Goal: Task Accomplishment & Management: Complete application form

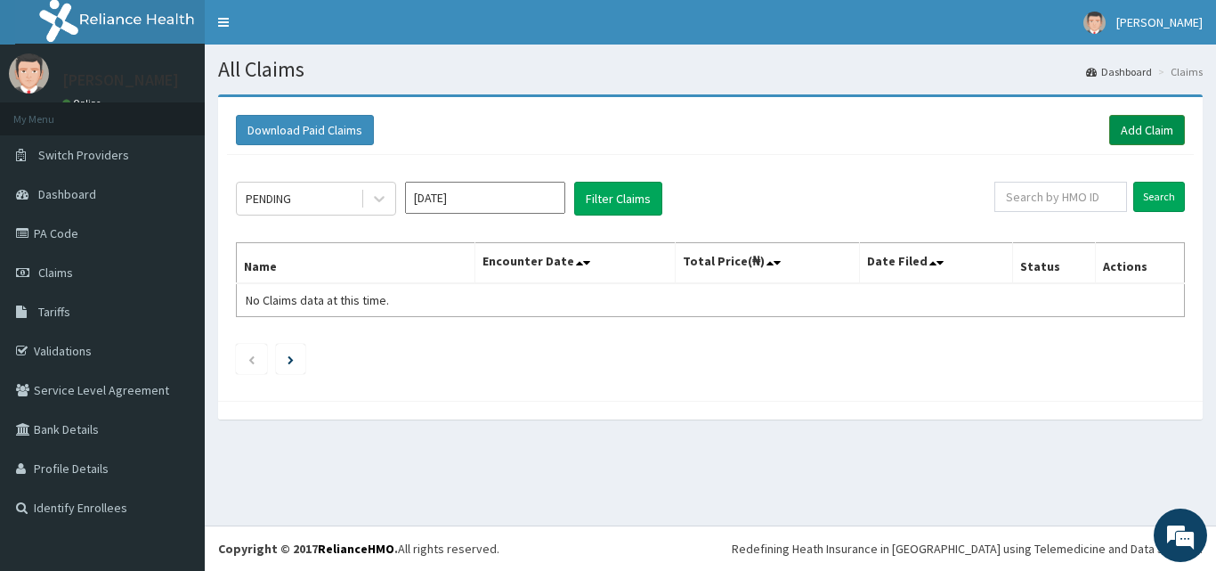
click at [1152, 117] on link "Add Claim" at bounding box center [1147, 130] width 76 height 30
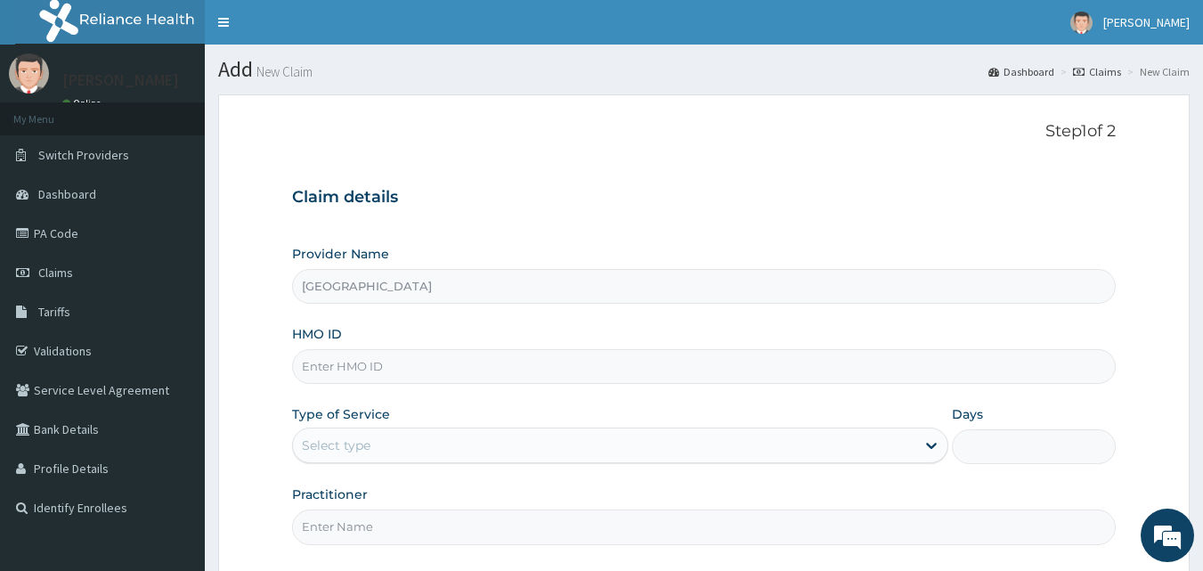
type input "[GEOGRAPHIC_DATA]"
click at [545, 368] on input "HMO ID" at bounding box center [704, 366] width 824 height 35
type input "BTR/10224/D"
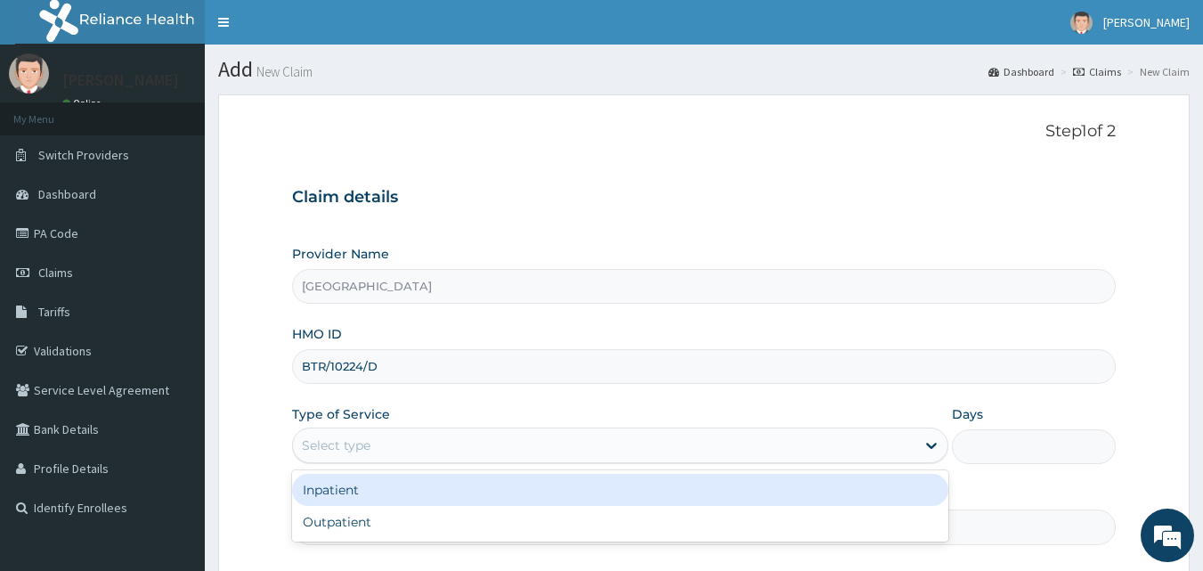
click at [475, 447] on div "Select type" at bounding box center [604, 445] width 622 height 28
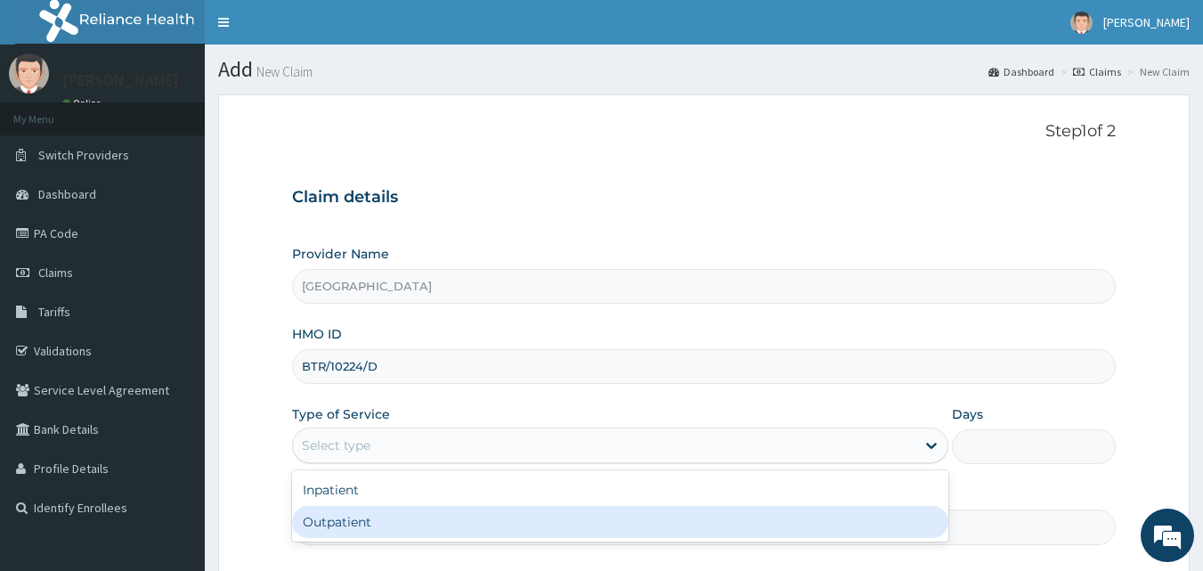
click at [486, 524] on div "Outpatient" at bounding box center [620, 522] width 656 height 32
type input "1"
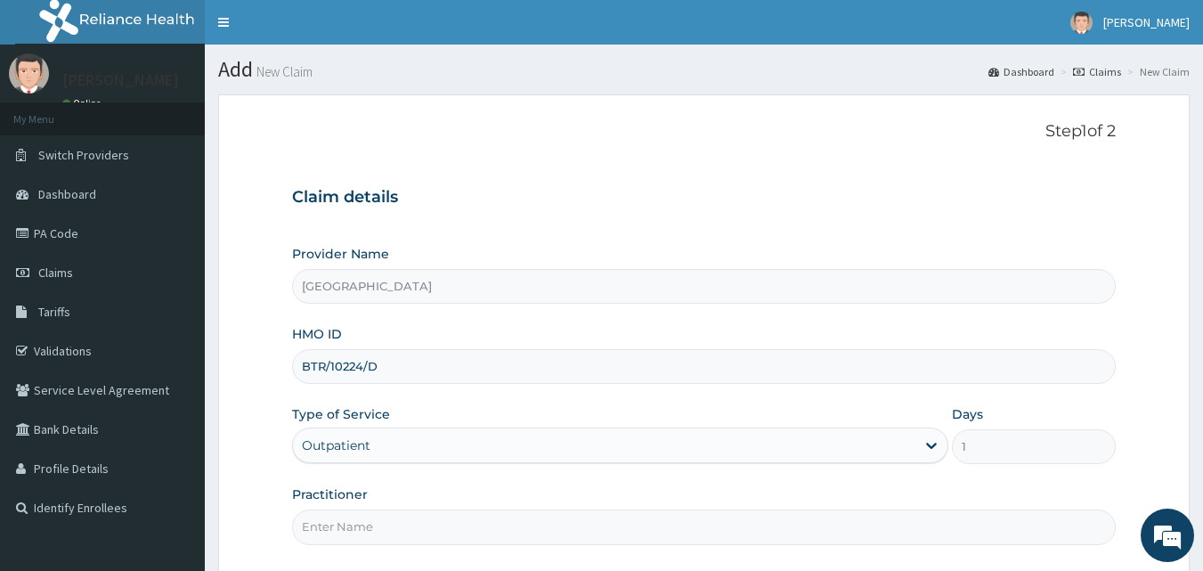
click at [493, 528] on input "Practitioner" at bounding box center [704, 526] width 824 height 35
type input "[PERSON_NAME]"
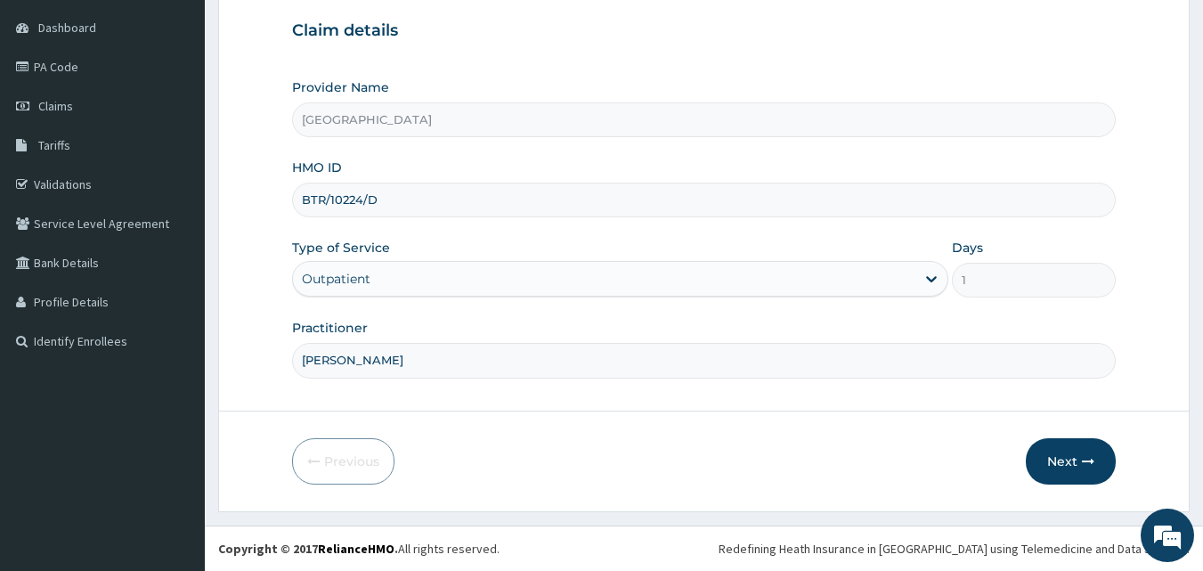
scroll to position [137, 0]
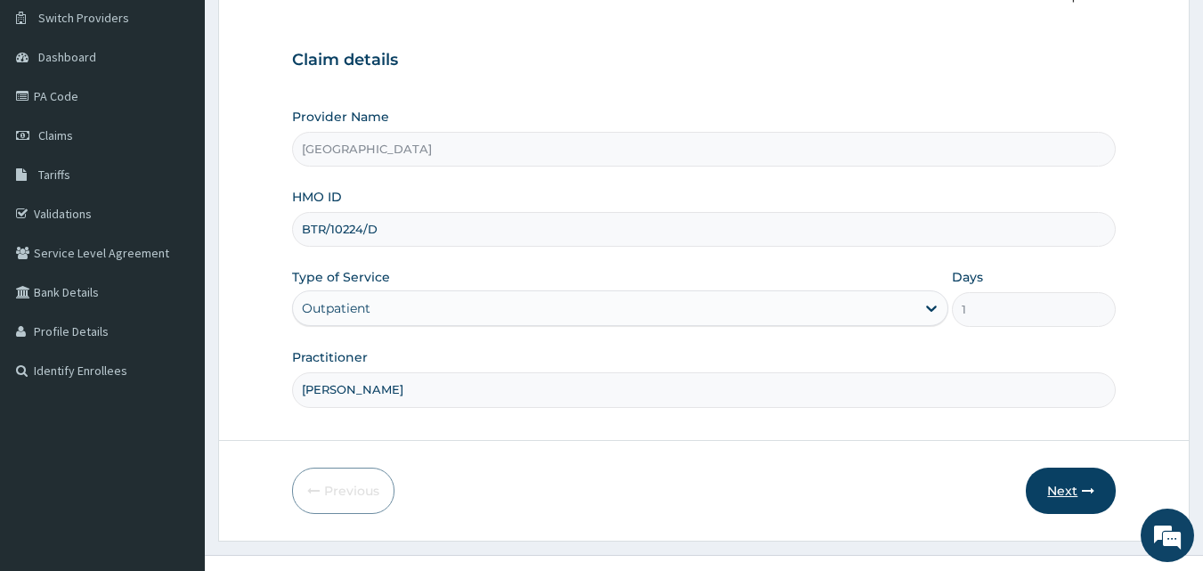
click at [1066, 485] on button "Next" at bounding box center [1071, 490] width 90 height 46
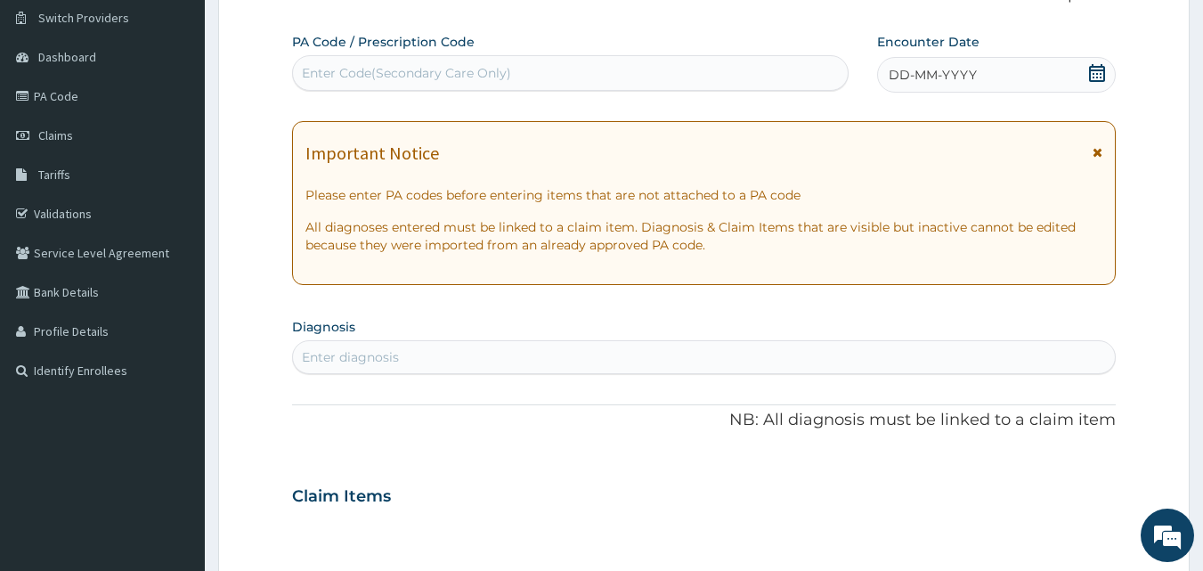
click at [1092, 71] on icon at bounding box center [1097, 73] width 18 height 18
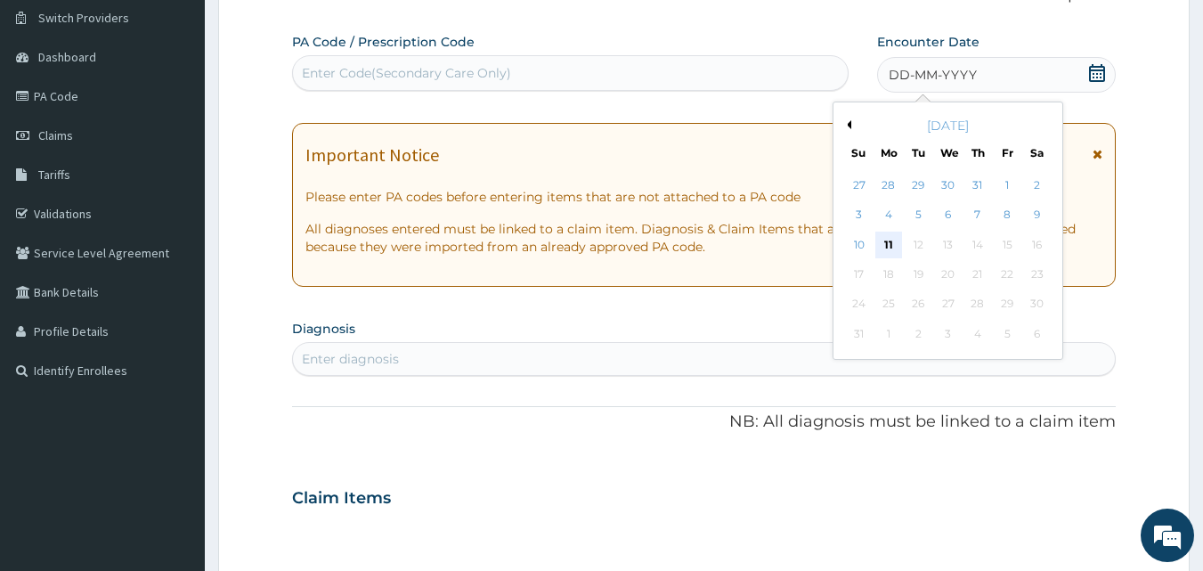
click at [892, 245] on div "11" at bounding box center [888, 244] width 27 height 27
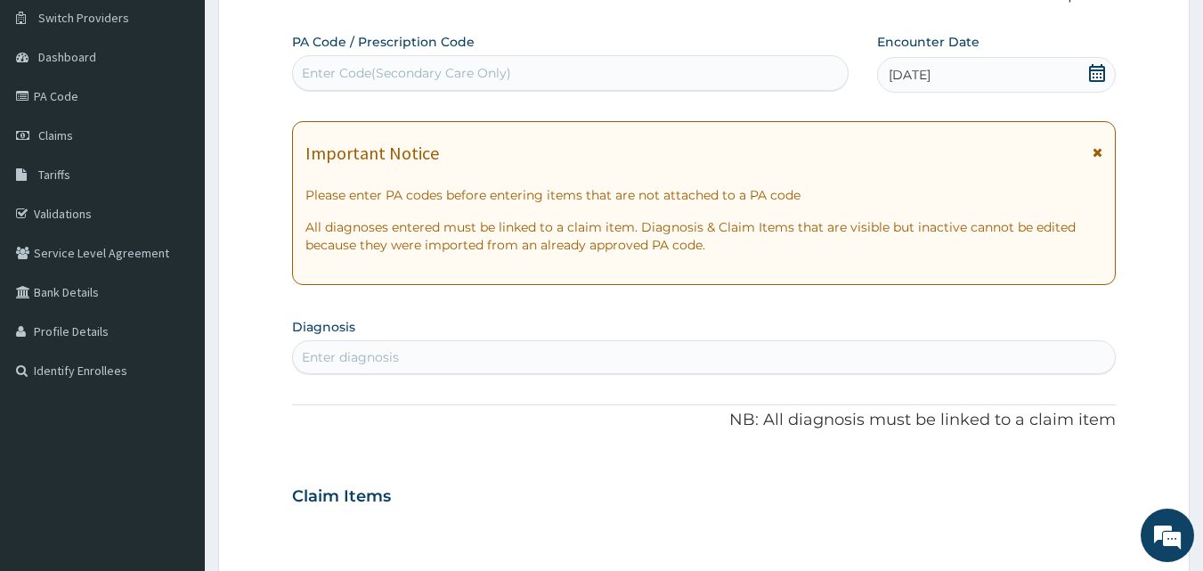
click at [881, 361] on div "Enter diagnosis" at bounding box center [704, 357] width 823 height 28
type input "MALA"
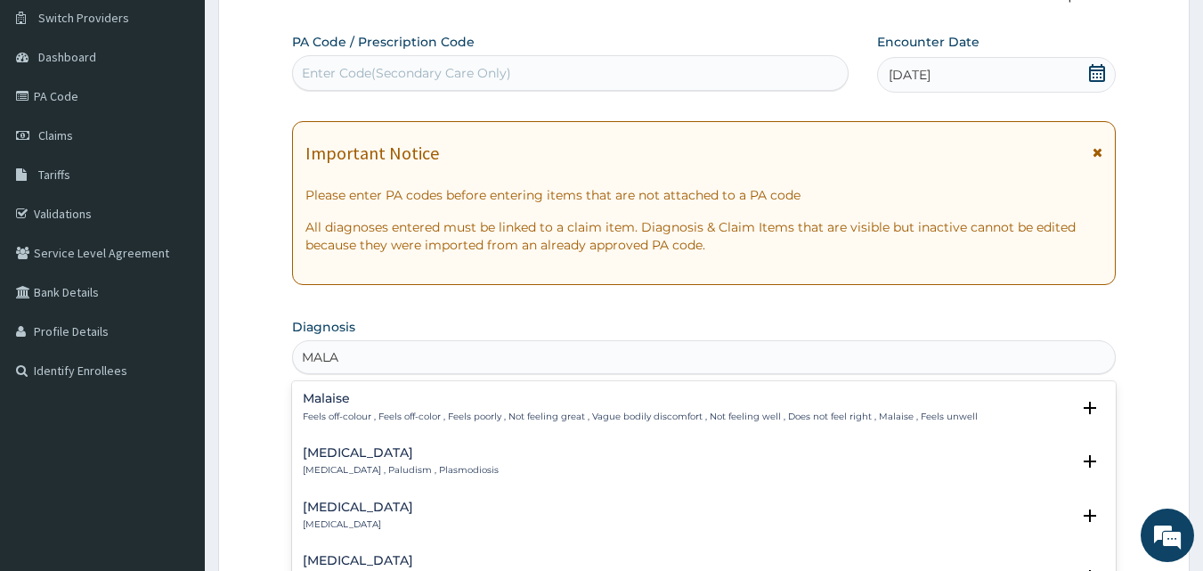
click at [367, 457] on h4 "Malaria" at bounding box center [401, 452] width 196 height 13
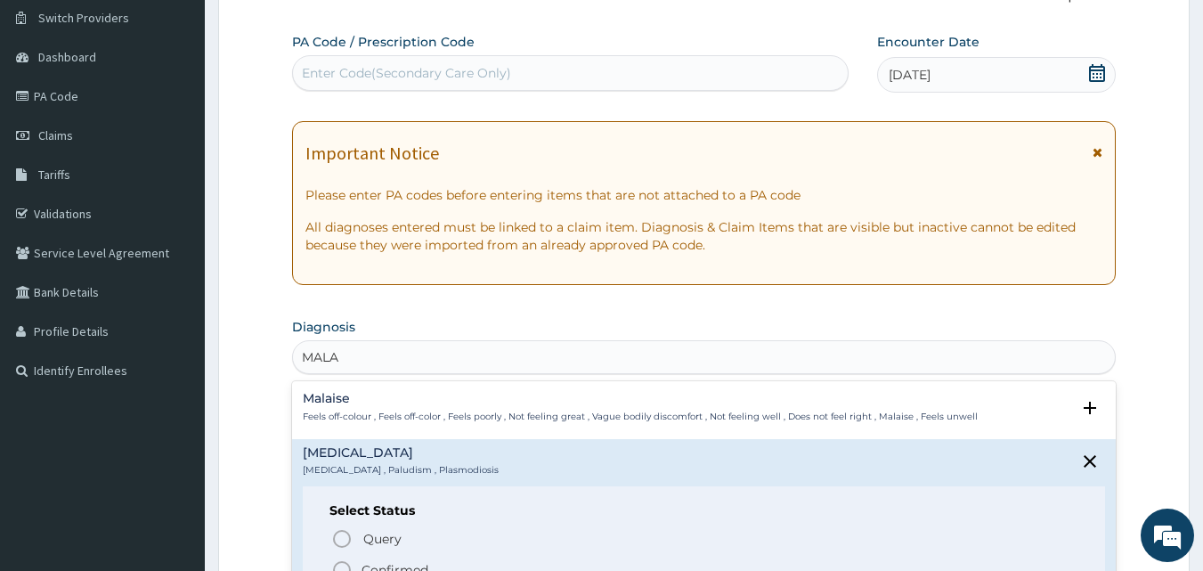
click at [367, 457] on h4 "Malaria" at bounding box center [401, 452] width 196 height 13
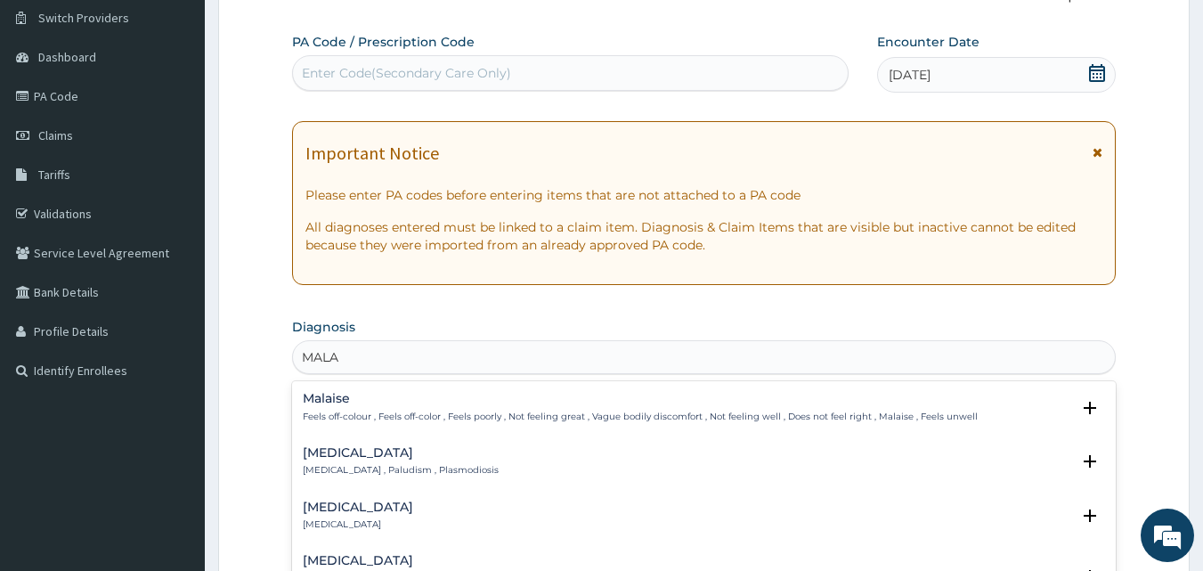
click at [359, 454] on h4 "Malaria" at bounding box center [401, 452] width 196 height 13
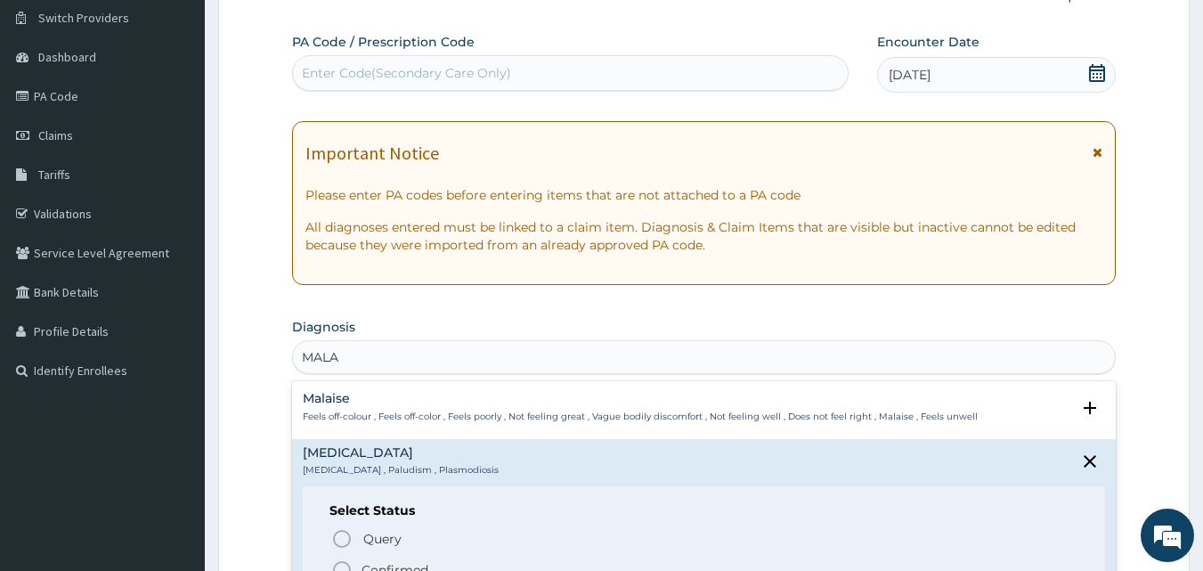
click at [341, 563] on icon "status option filled" at bounding box center [341, 569] width 21 height 21
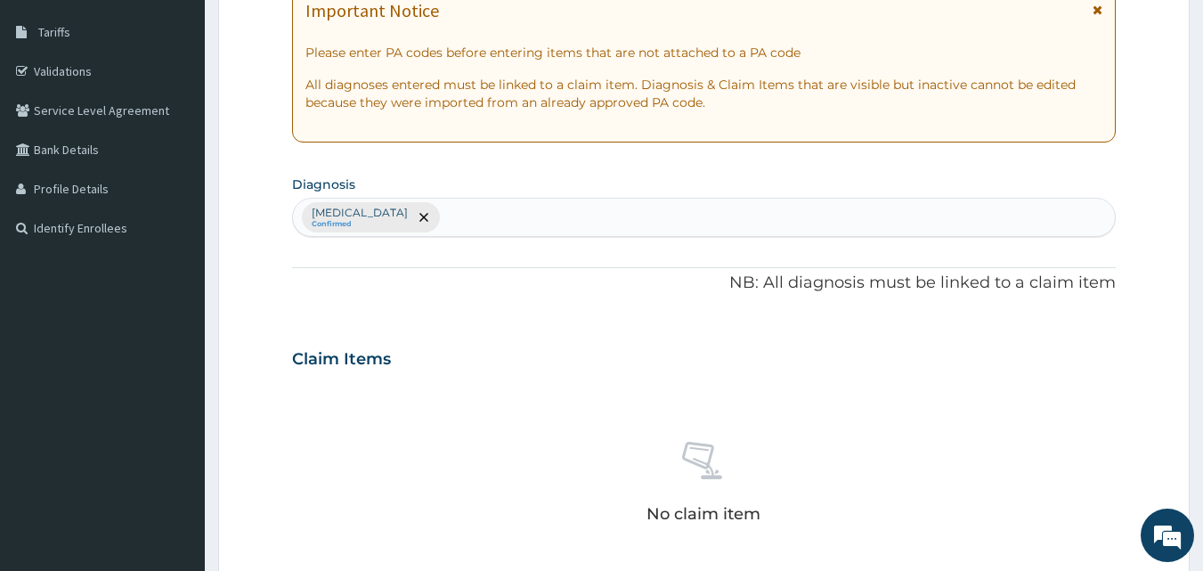
scroll to position [286, 0]
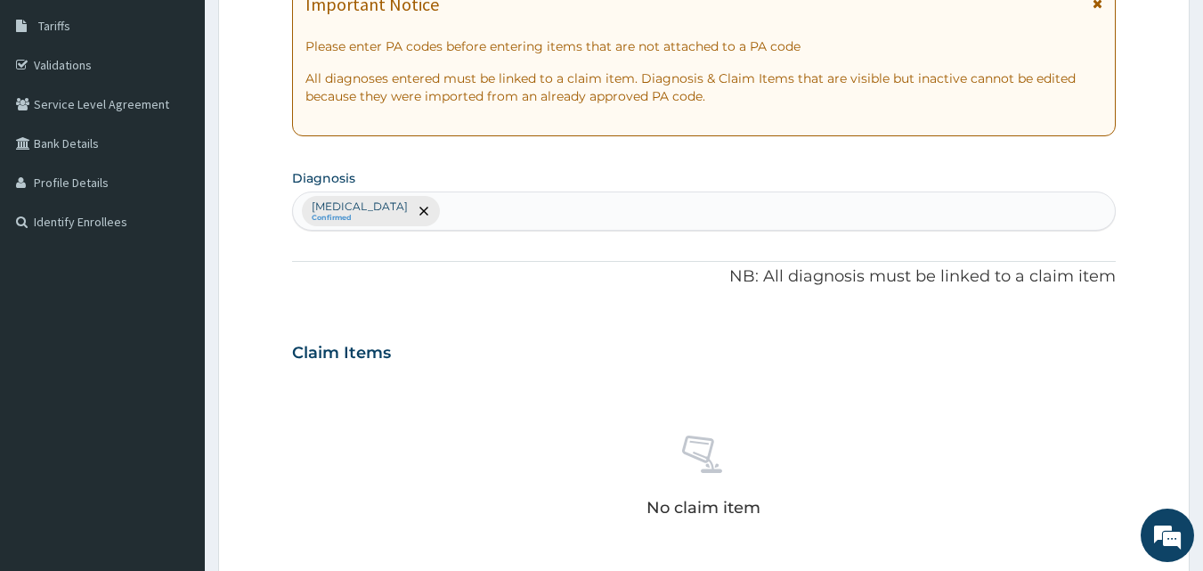
click at [767, 214] on div "Malaria Confirmed" at bounding box center [704, 210] width 823 height 37
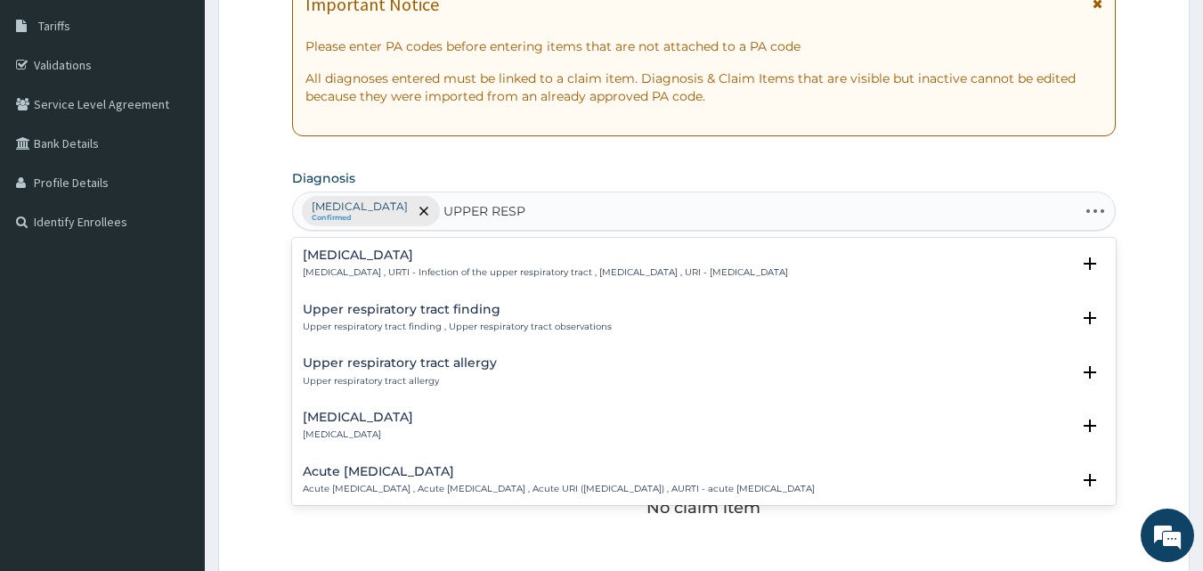
type input "UPPER RESPI"
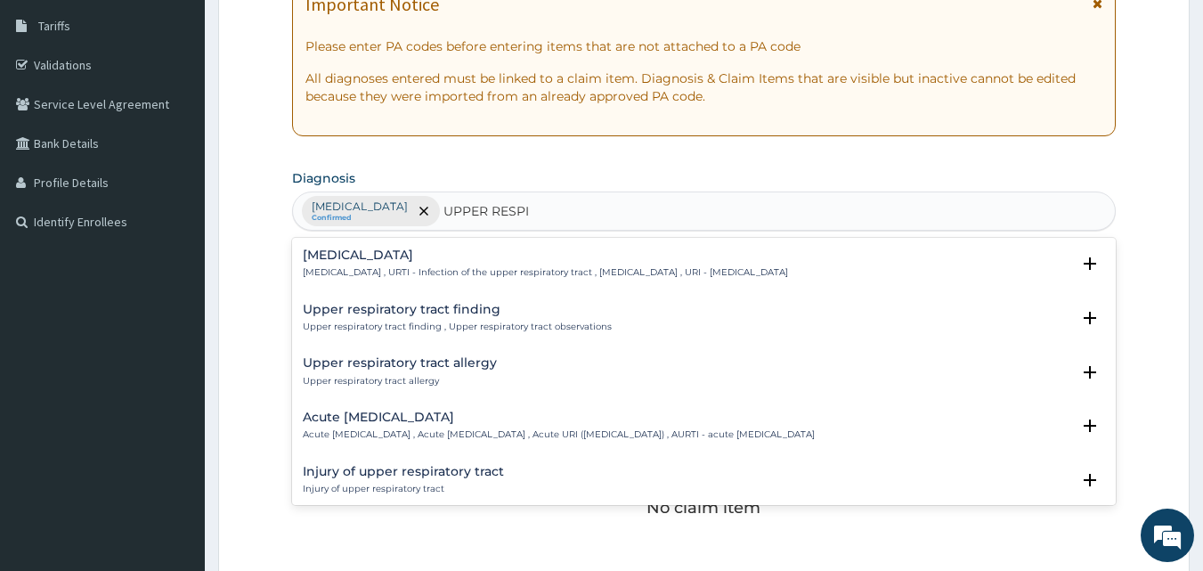
click at [528, 264] on div "Upper respiratory infection Upper respiratory infection , URTI - Infection of t…" at bounding box center [545, 263] width 485 height 31
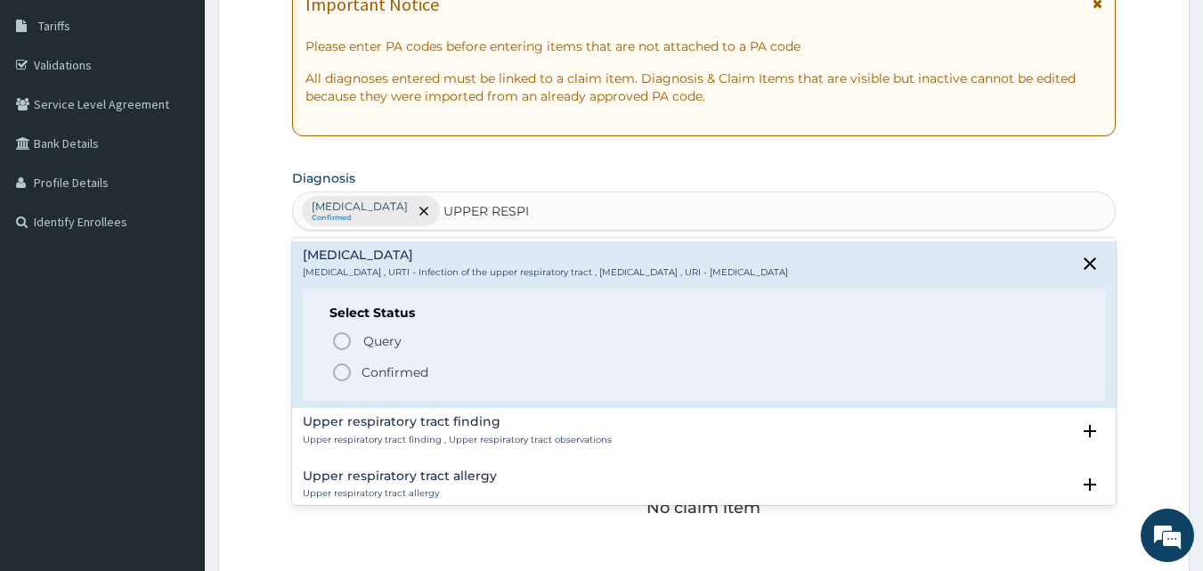
click at [343, 374] on icon "status option filled" at bounding box center [341, 371] width 21 height 21
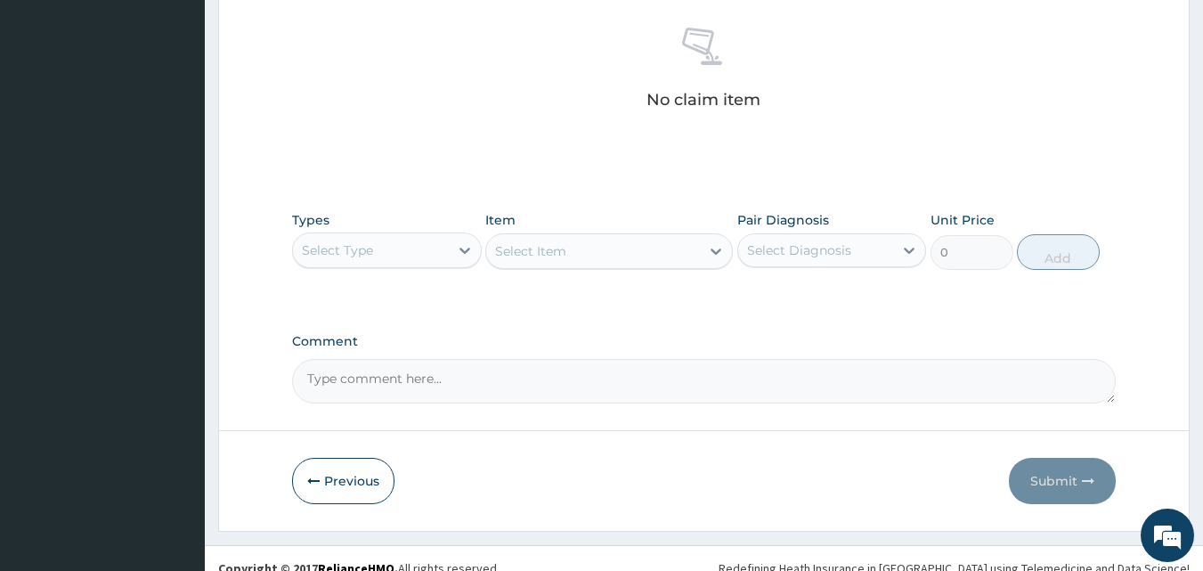
scroll to position [700, 0]
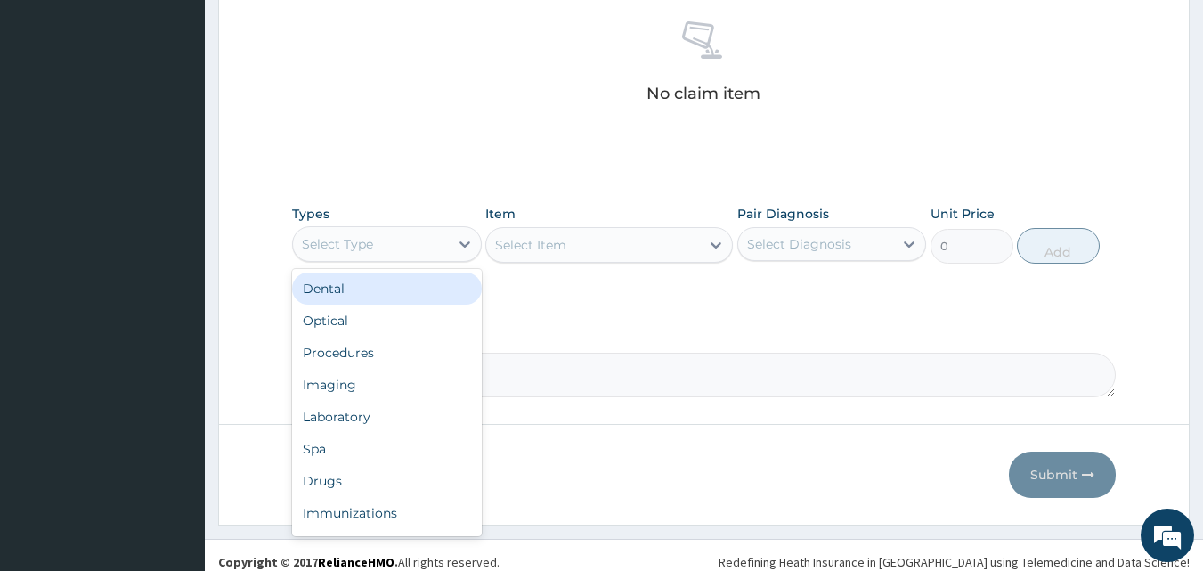
click at [433, 252] on div "Select Type" at bounding box center [371, 244] width 156 height 28
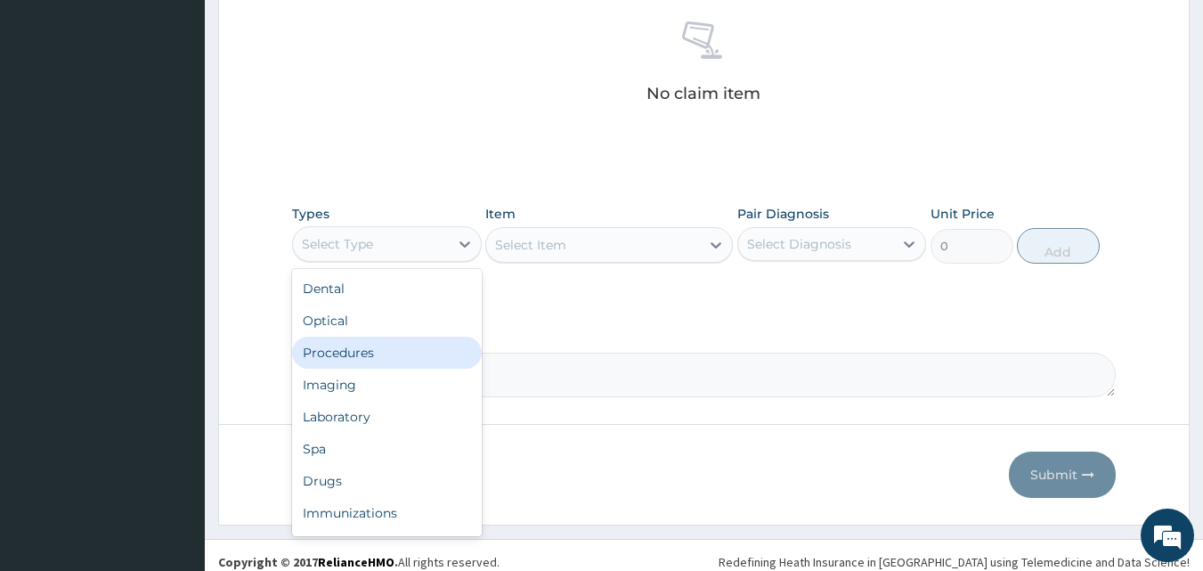
click at [409, 357] on div "Procedures" at bounding box center [387, 352] width 190 height 32
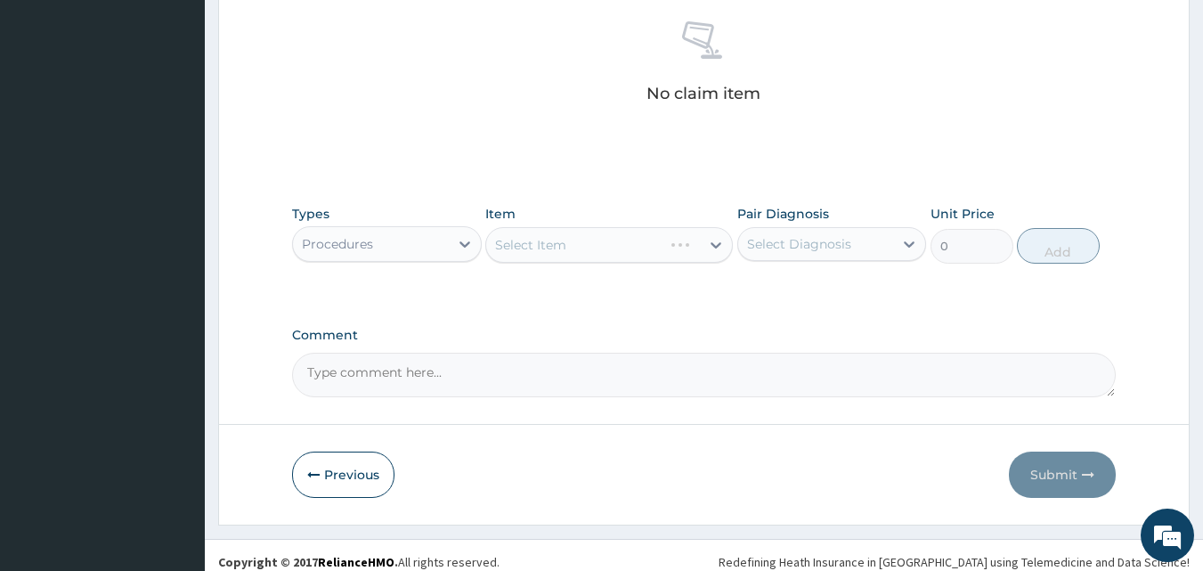
click at [635, 248] on div "Select Item" at bounding box center [608, 245] width 247 height 36
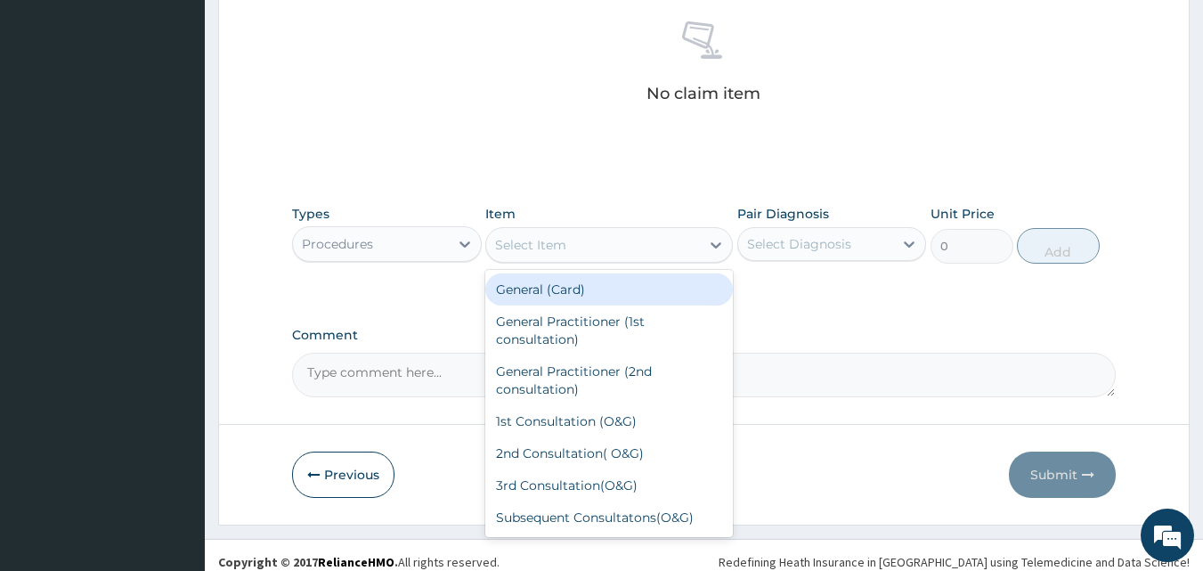
click at [635, 248] on div "Select Item" at bounding box center [593, 245] width 214 height 28
click at [873, 248] on div "Select Diagnosis" at bounding box center [816, 244] width 156 height 28
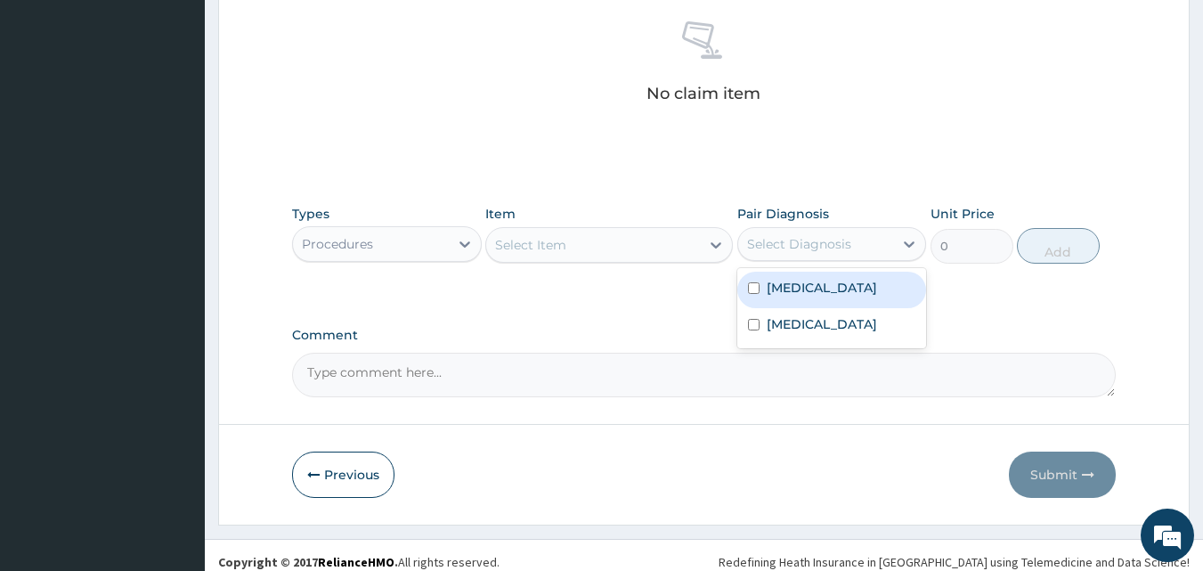
click at [609, 243] on div "Select Item" at bounding box center [593, 245] width 214 height 28
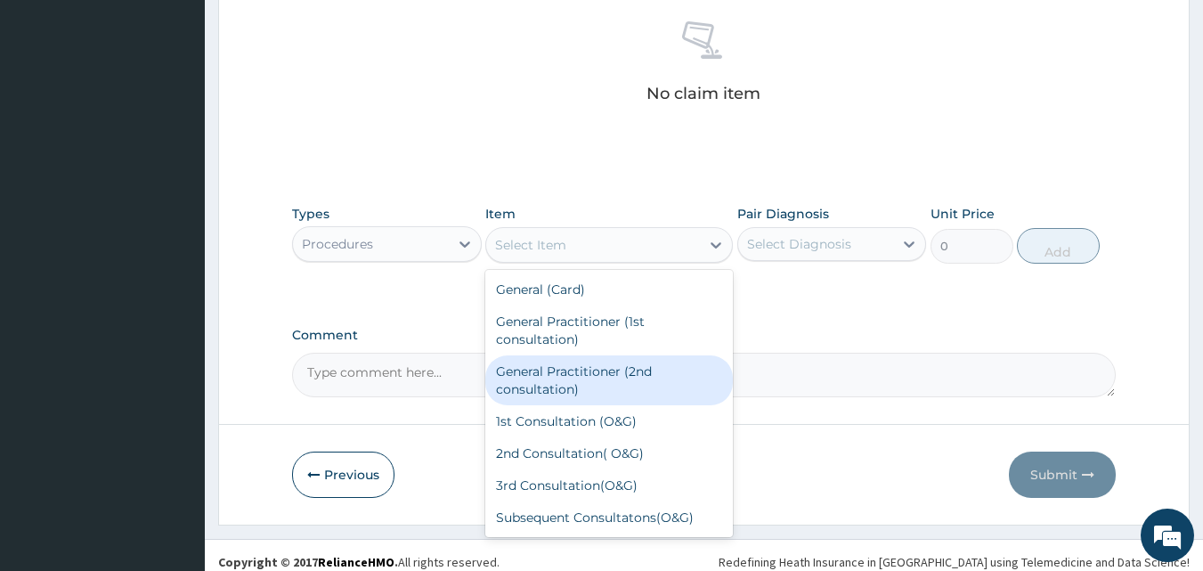
click at [620, 367] on div "General Practitioner (2nd consultation)" at bounding box center [608, 380] width 247 height 50
type input "1500"
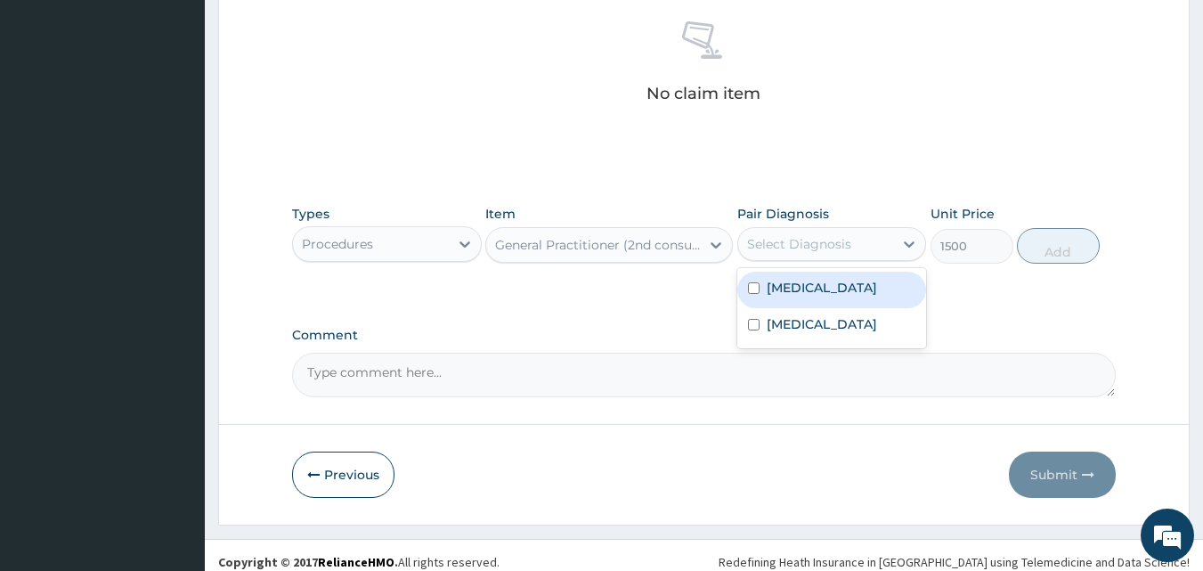
click at [815, 232] on div "Select Diagnosis" at bounding box center [816, 244] width 156 height 28
click at [839, 288] on div "Malaria" at bounding box center [832, 290] width 190 height 36
checkbox input "true"
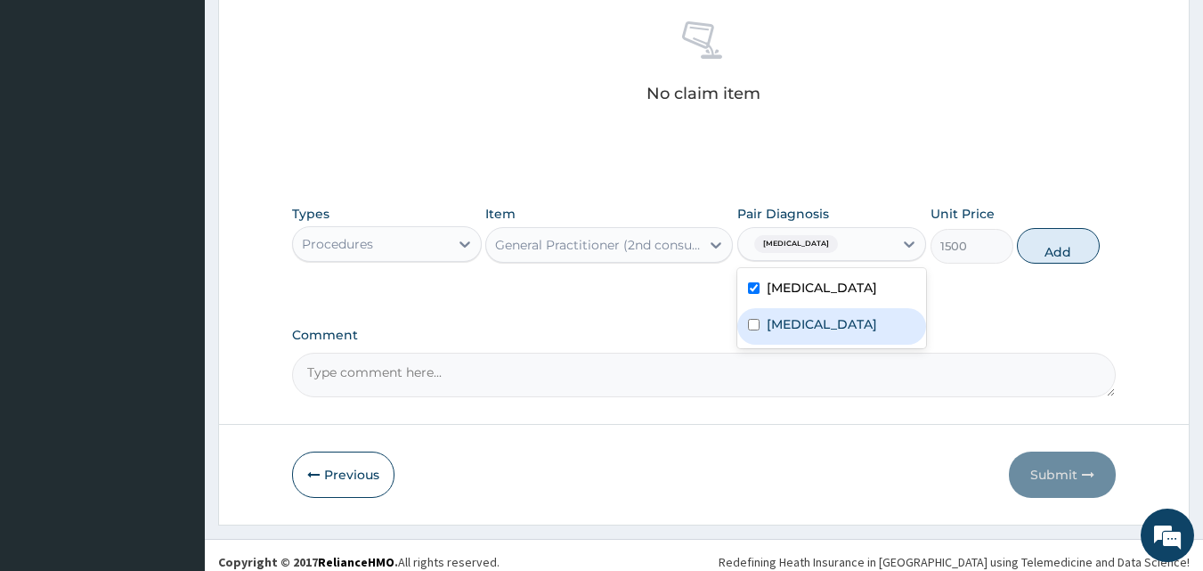
click at [854, 333] on label "Upper respiratory infection" at bounding box center [821, 324] width 110 height 18
checkbox input "true"
click at [1072, 243] on button "Add" at bounding box center [1058, 246] width 83 height 36
type input "0"
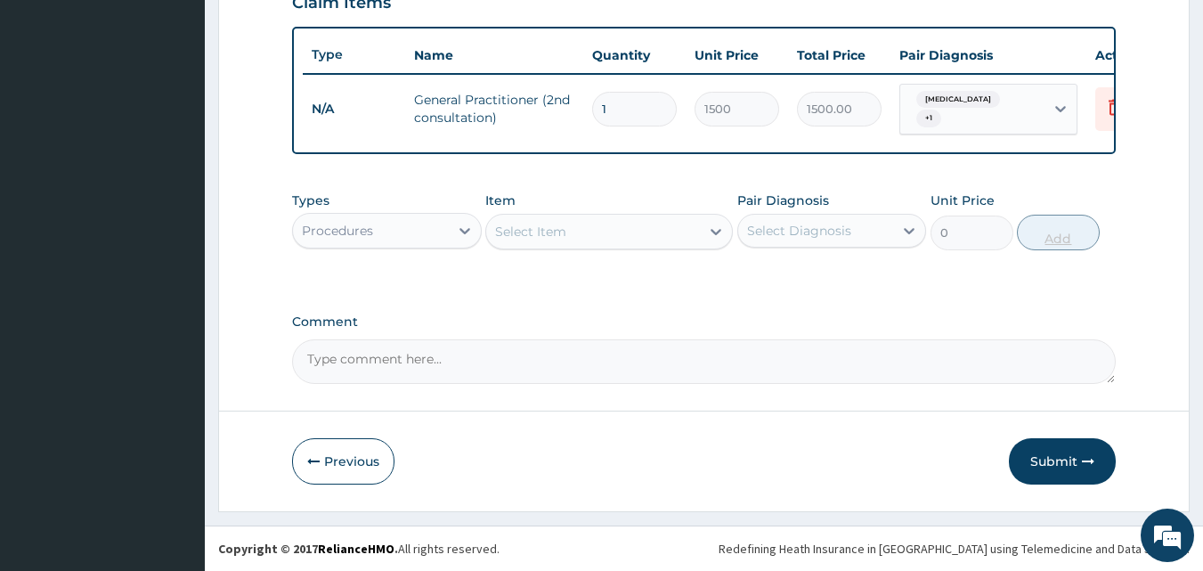
scroll to position [642, 0]
click at [456, 229] on icon at bounding box center [465, 231] width 18 height 18
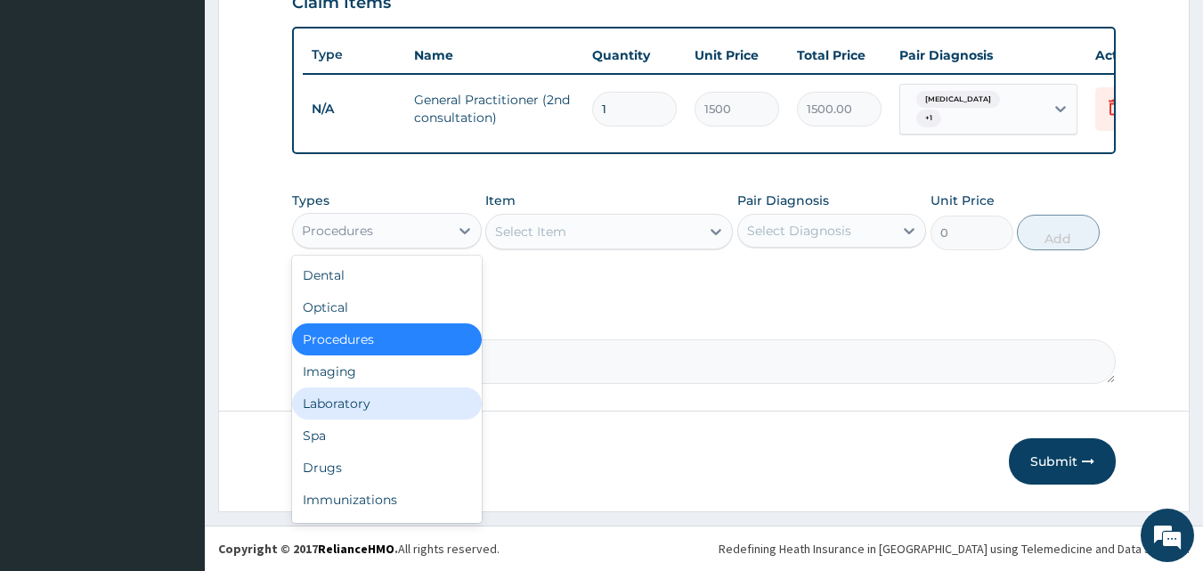
click at [385, 396] on div "Laboratory" at bounding box center [387, 403] width 190 height 32
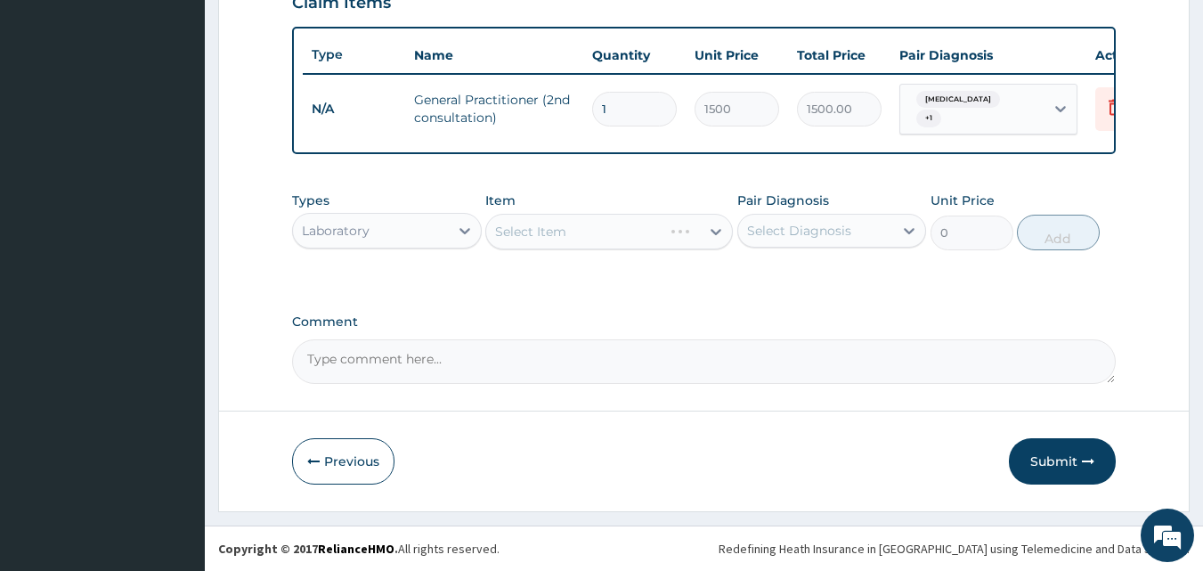
click at [636, 242] on div "Select Item" at bounding box center [608, 232] width 247 height 36
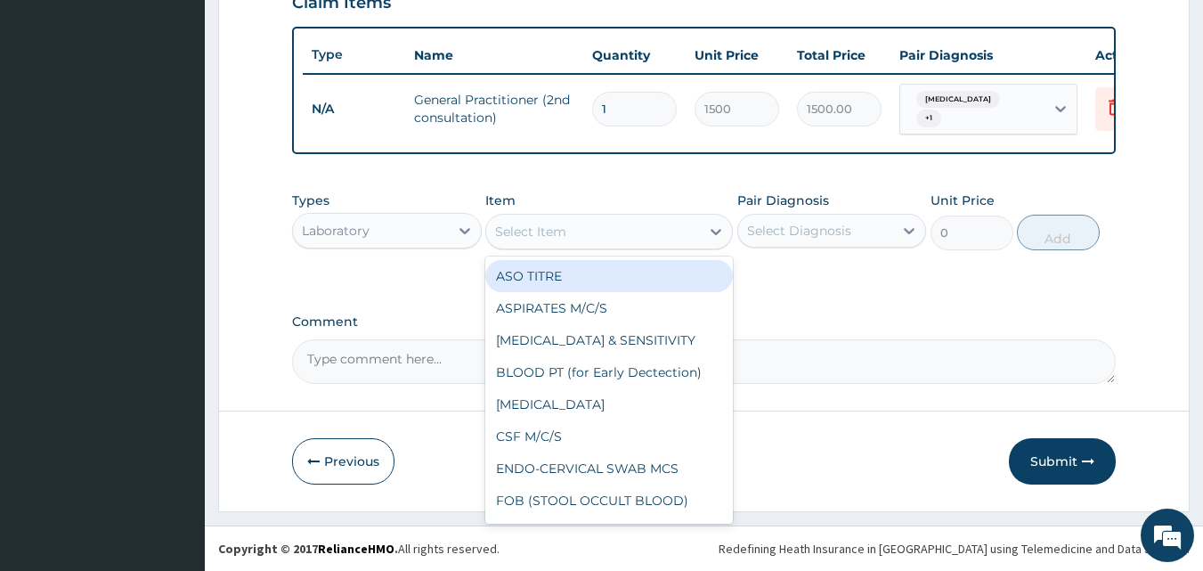
click at [636, 235] on div "Select Item" at bounding box center [593, 231] width 214 height 28
type input "MP"
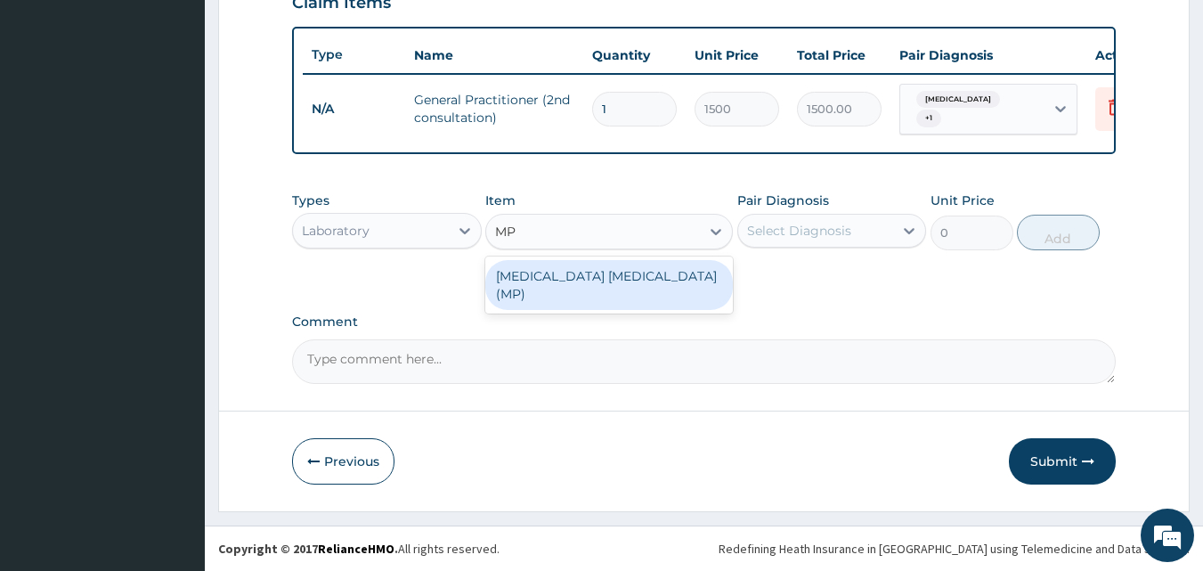
click at [665, 280] on div "MALARIA PARASITE (MP)" at bounding box center [608, 285] width 247 height 50
type input "1000"
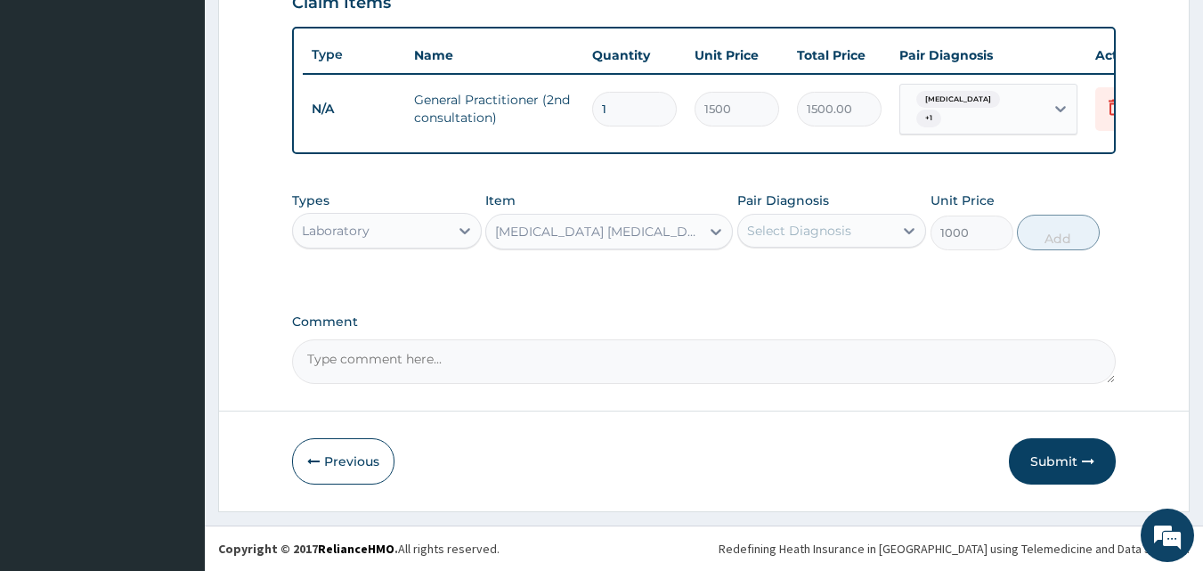
click at [854, 231] on div "Select Diagnosis" at bounding box center [816, 230] width 156 height 28
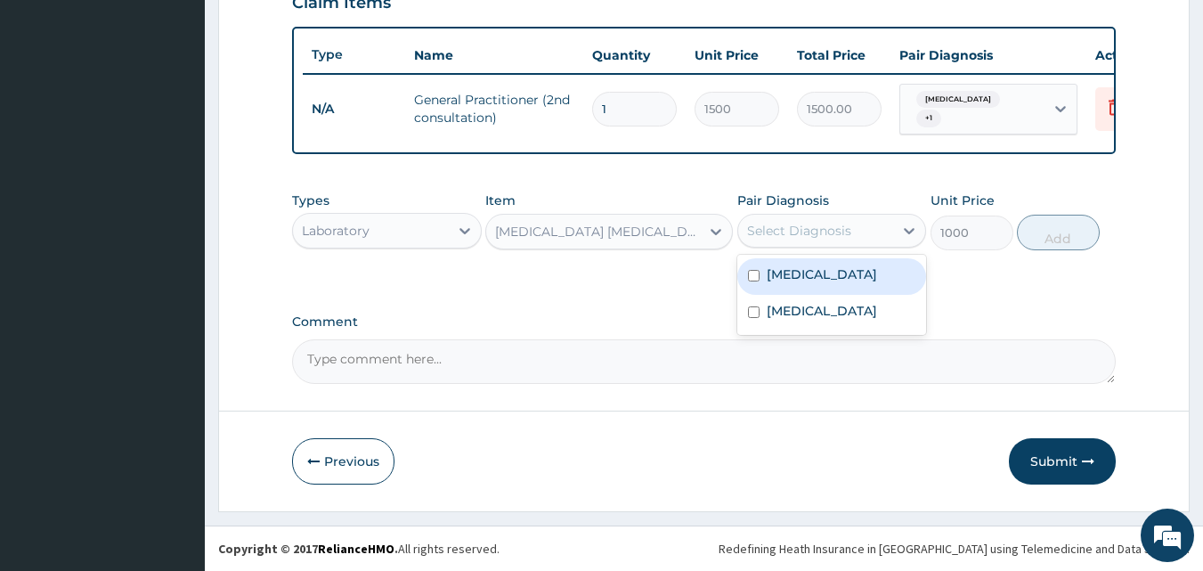
click at [840, 278] on div "Malaria" at bounding box center [832, 276] width 190 height 36
checkbox input "true"
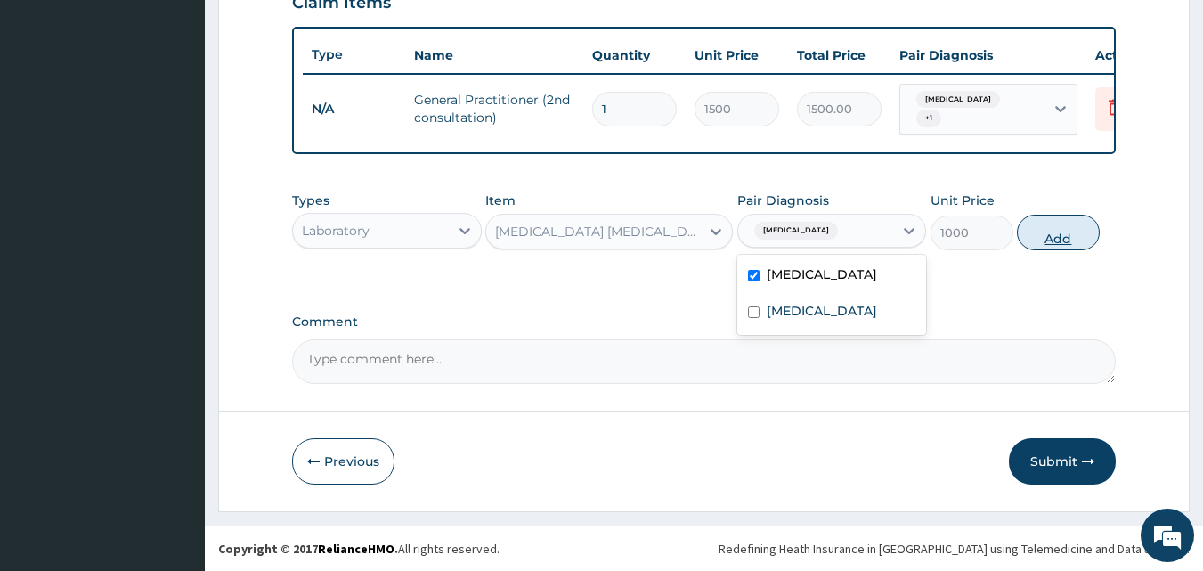
click at [1056, 232] on button "Add" at bounding box center [1058, 233] width 83 height 36
type input "0"
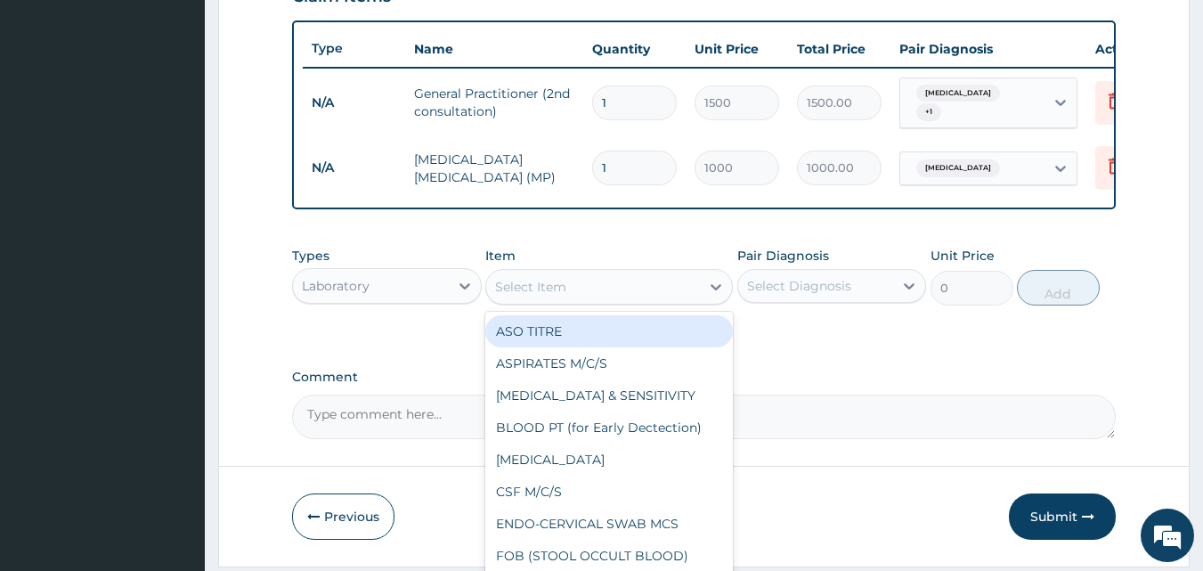
click at [661, 293] on div "Select Item" at bounding box center [593, 286] width 214 height 28
type input "M"
type input "FB"
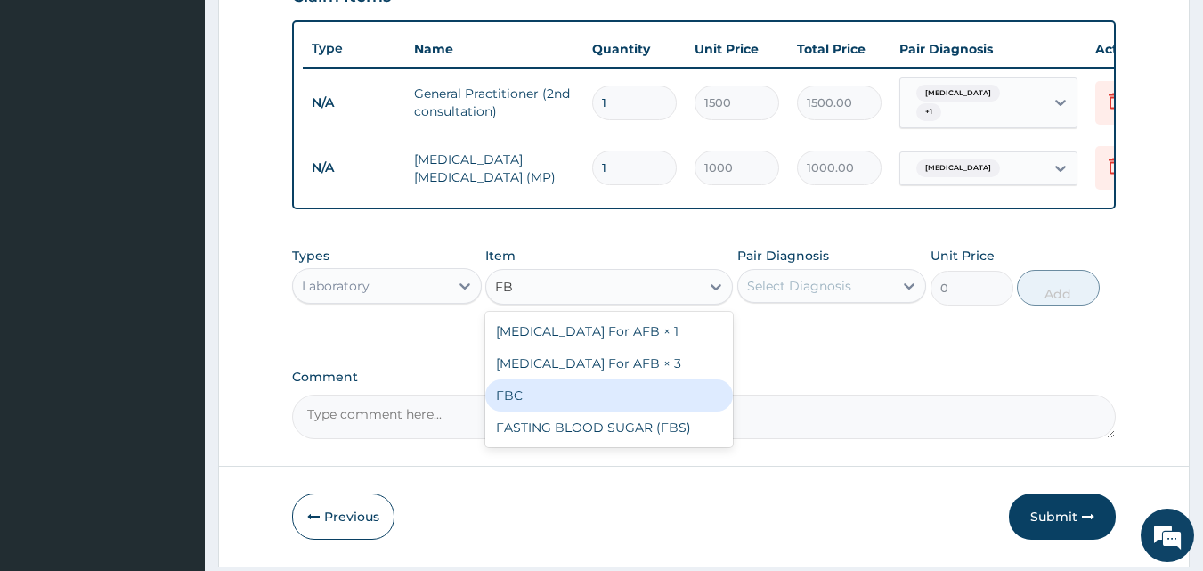
click at [589, 388] on div "FBC" at bounding box center [608, 395] width 247 height 32
type input "2000"
click at [589, 385] on label "Comment" at bounding box center [704, 376] width 824 height 15
click at [589, 394] on textarea "Comment" at bounding box center [704, 416] width 824 height 45
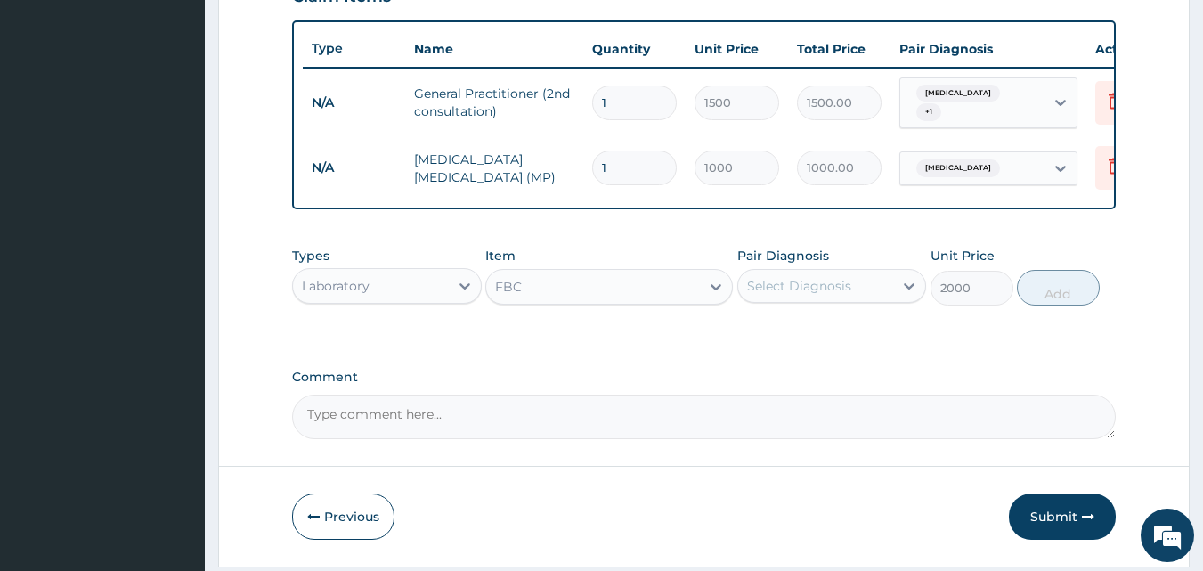
click at [802, 295] on div "Select Diagnosis" at bounding box center [799, 286] width 104 height 18
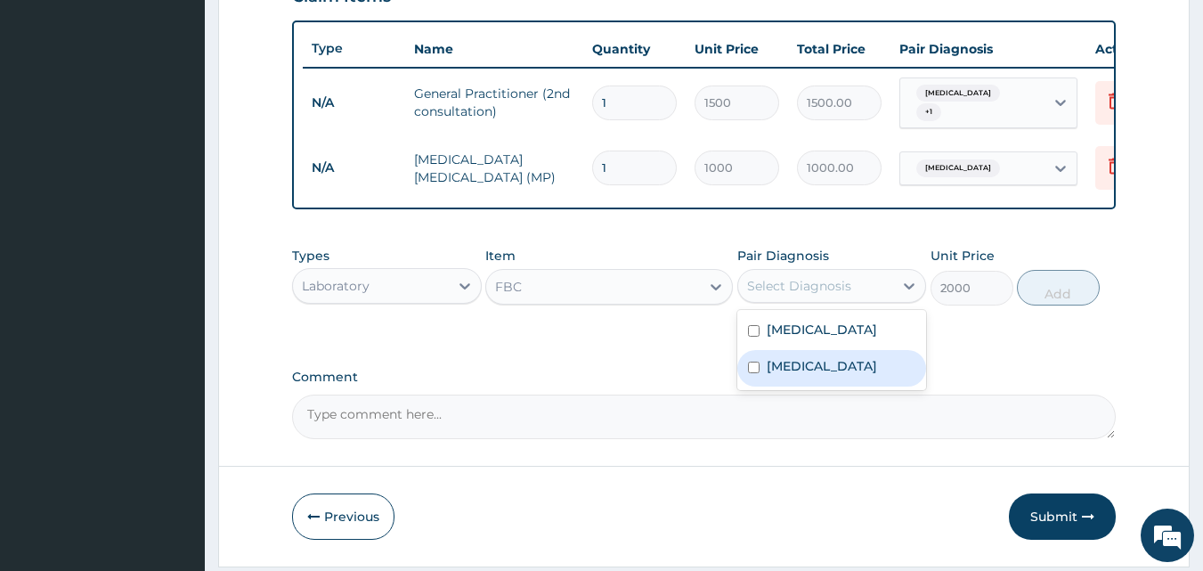
click at [807, 375] on label "Upper respiratory infection" at bounding box center [821, 366] width 110 height 18
checkbox input "true"
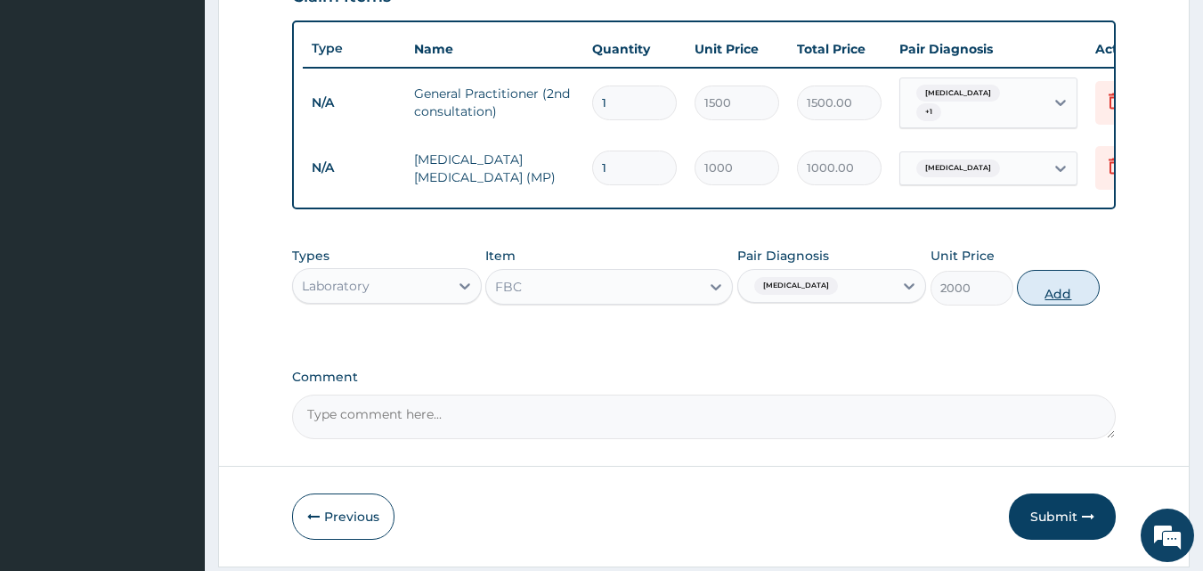
click at [1048, 288] on button "Add" at bounding box center [1058, 288] width 83 height 36
type input "0"
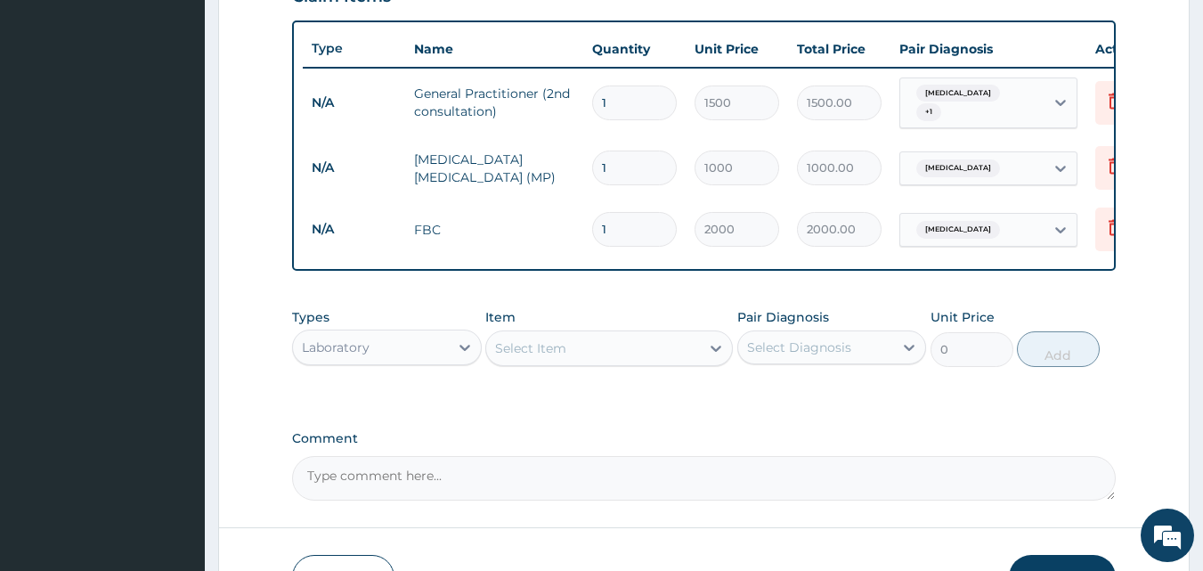
click at [385, 357] on div "Laboratory" at bounding box center [371, 347] width 156 height 28
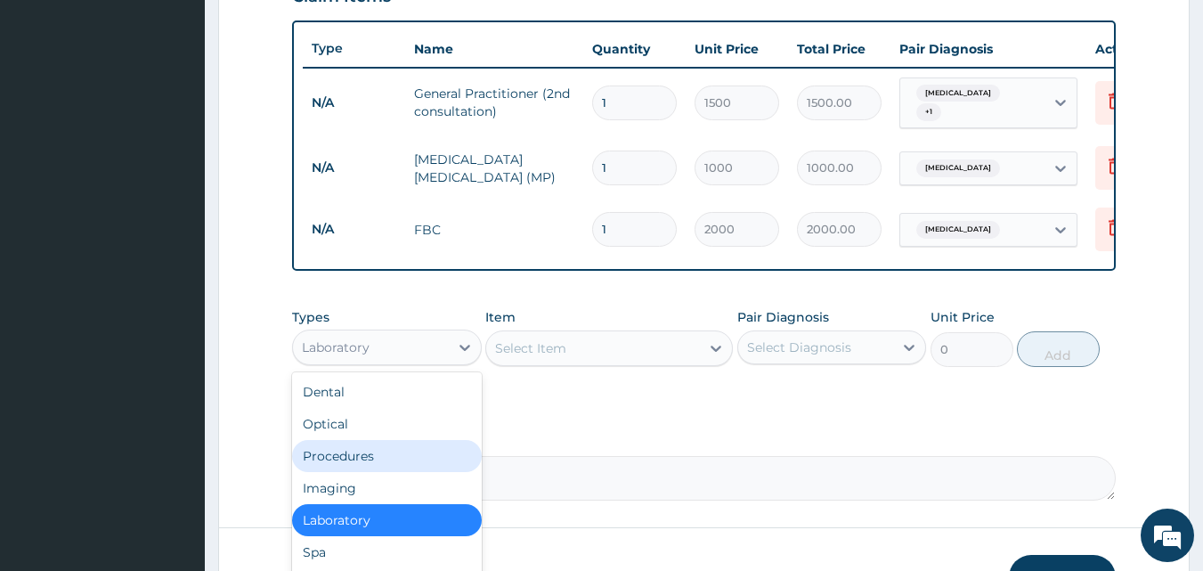
scroll to position [765, 0]
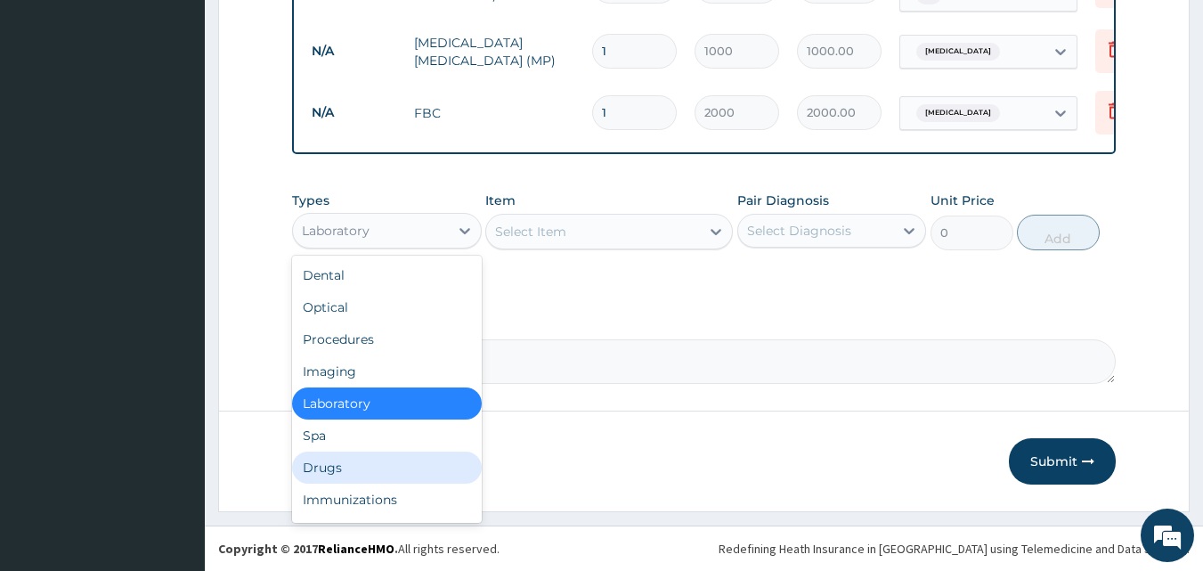
click at [409, 471] on div "Drugs" at bounding box center [387, 467] width 190 height 32
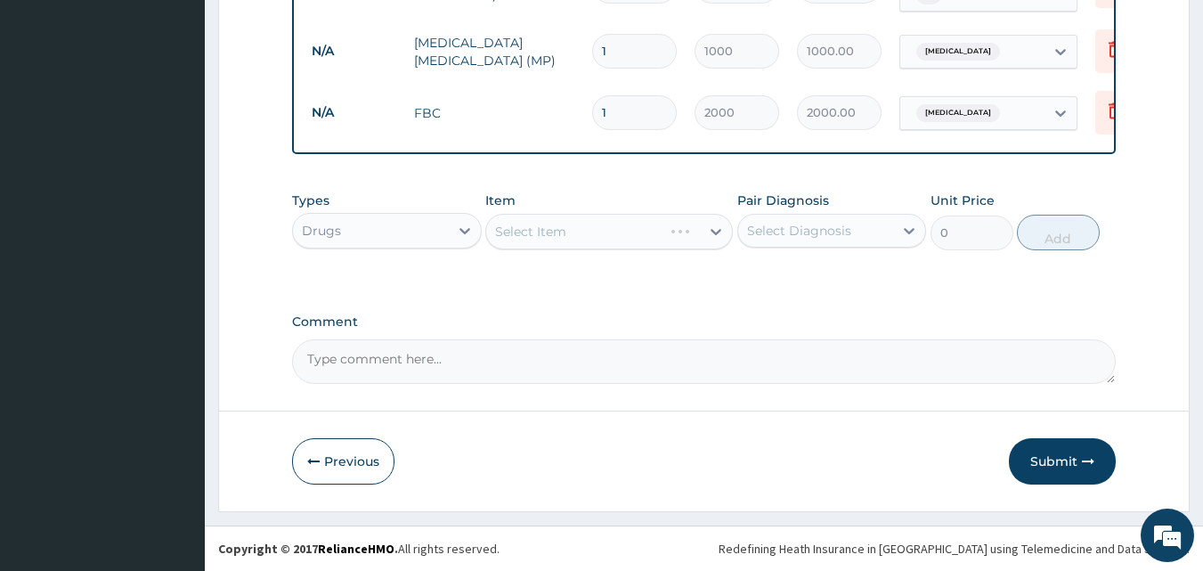
click at [599, 237] on div "Select Item" at bounding box center [608, 232] width 247 height 36
click at [599, 237] on div "Select Item" at bounding box center [593, 231] width 214 height 28
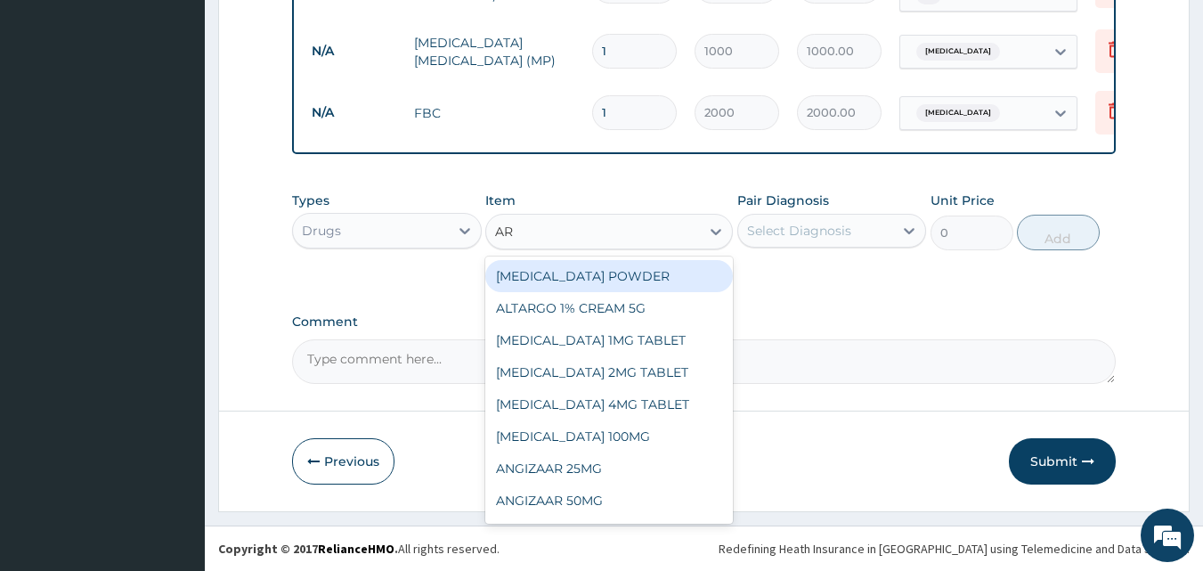
type input "ART"
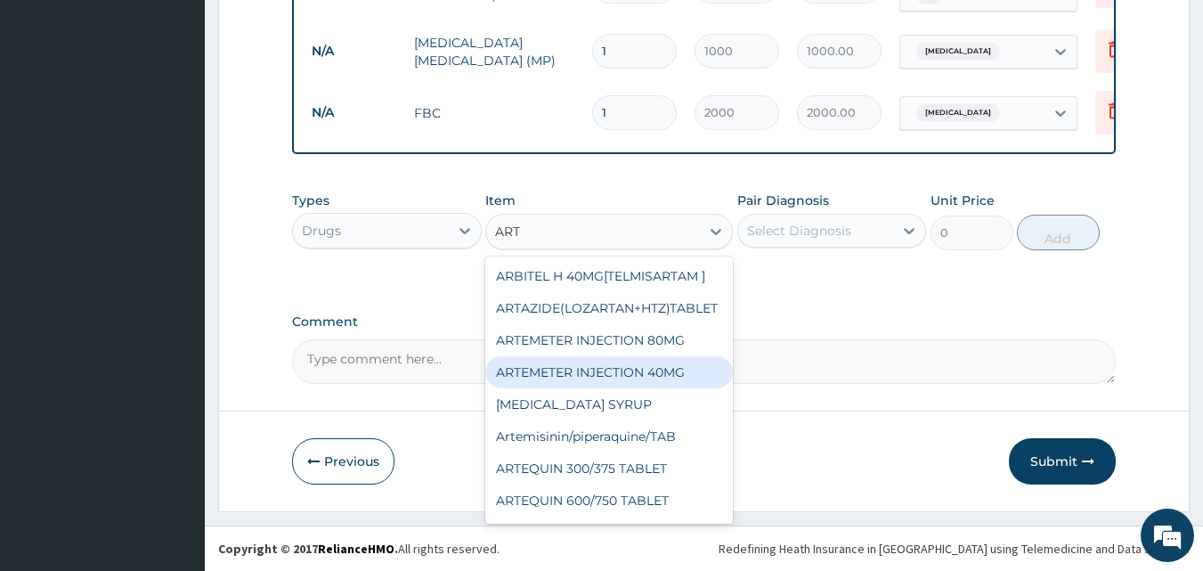
click at [661, 373] on div "ARTEMETER INJECTION 40MG" at bounding box center [608, 372] width 247 height 32
type input "131.25"
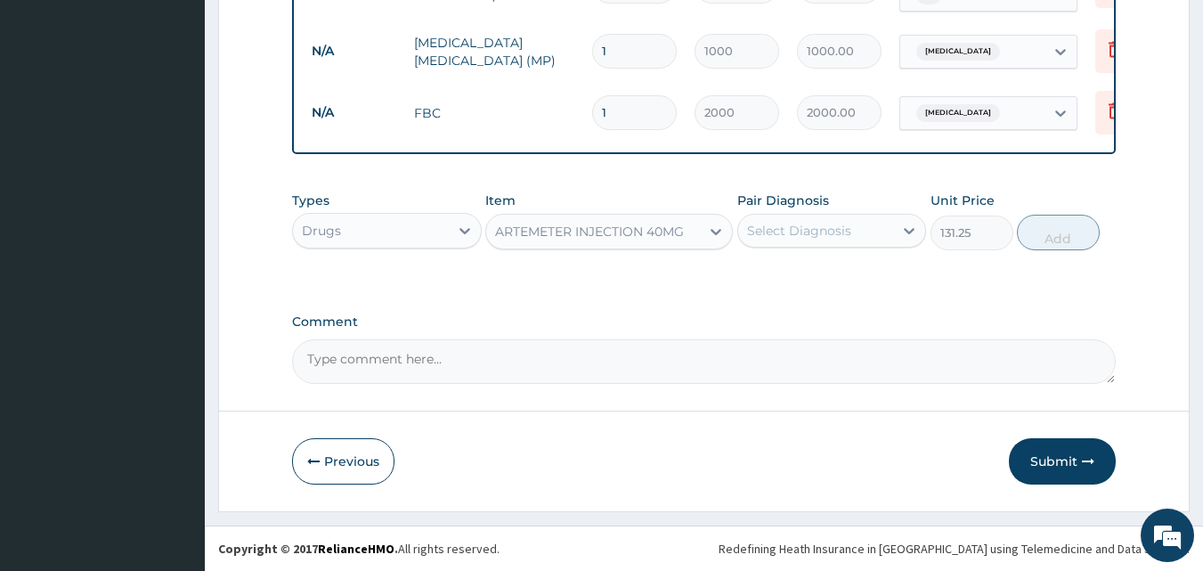
click at [884, 234] on div "Select Diagnosis" at bounding box center [816, 230] width 156 height 28
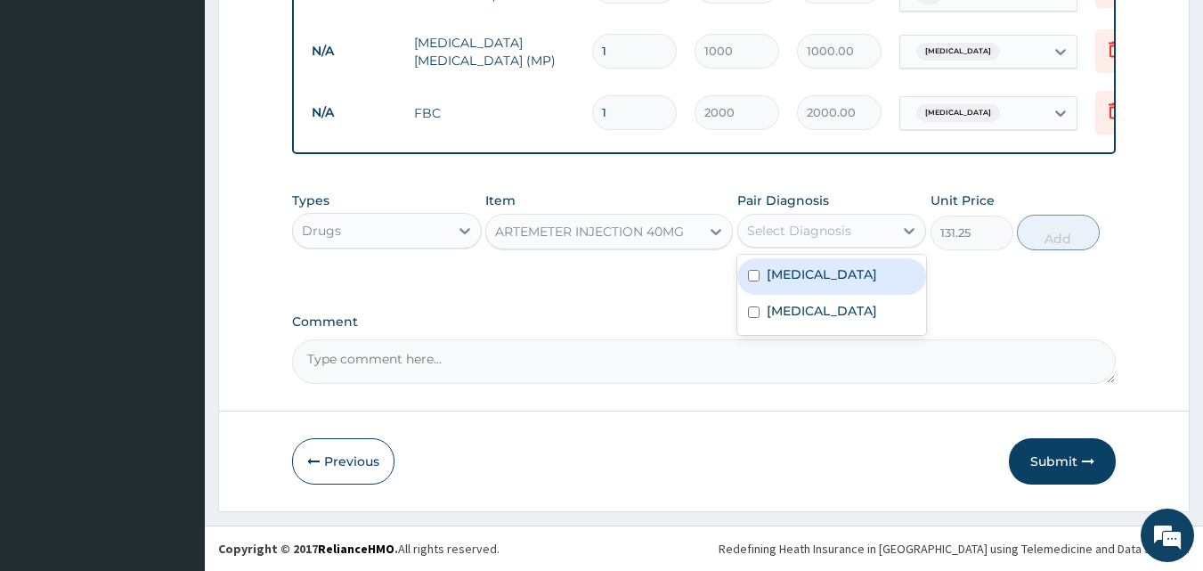
click at [882, 280] on div "Malaria" at bounding box center [832, 276] width 190 height 36
checkbox input "true"
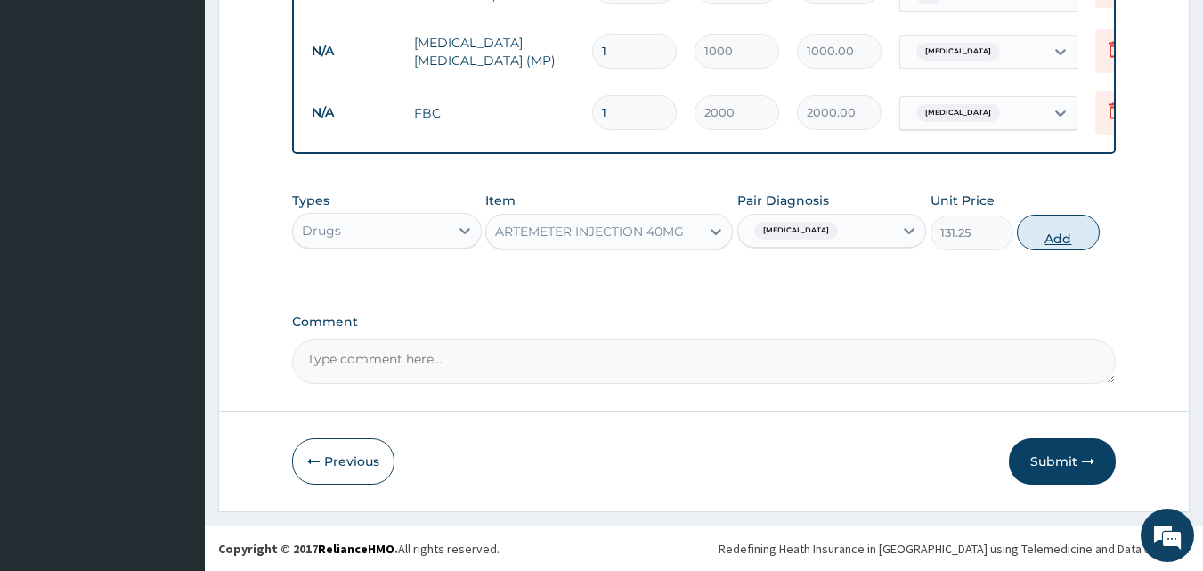
click at [1046, 229] on button "Add" at bounding box center [1058, 233] width 83 height 36
type input "0"
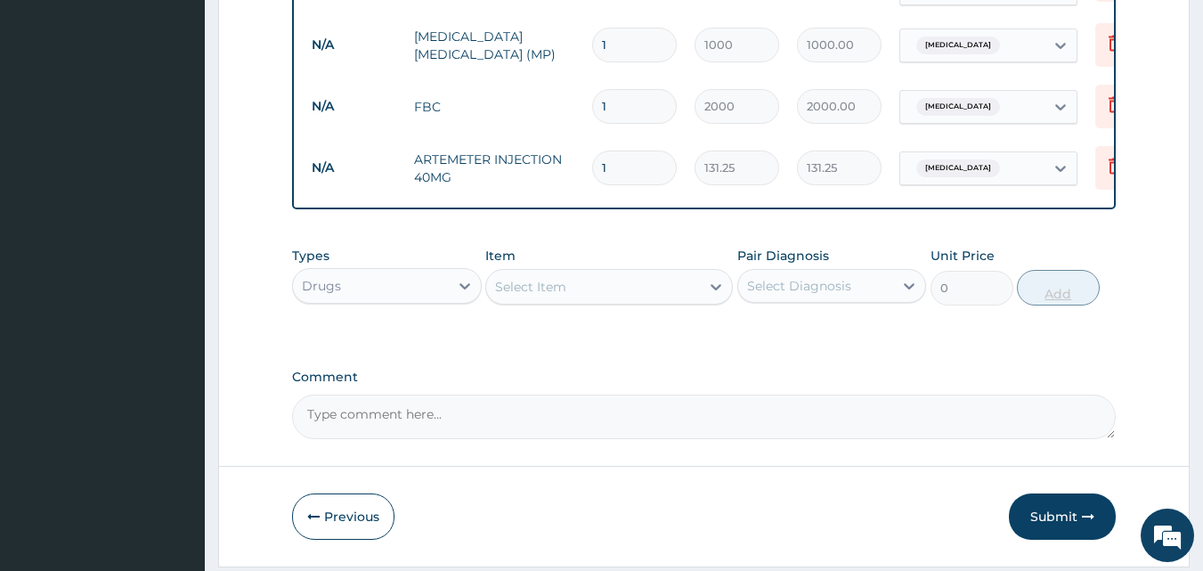
type input "0.00"
type input "3"
type input "393.75"
type input "3"
click at [667, 312] on div "Types Drugs Item Select Item Pair Diagnosis Select Diagnosis Unit Price 0 Add" at bounding box center [704, 276] width 824 height 77
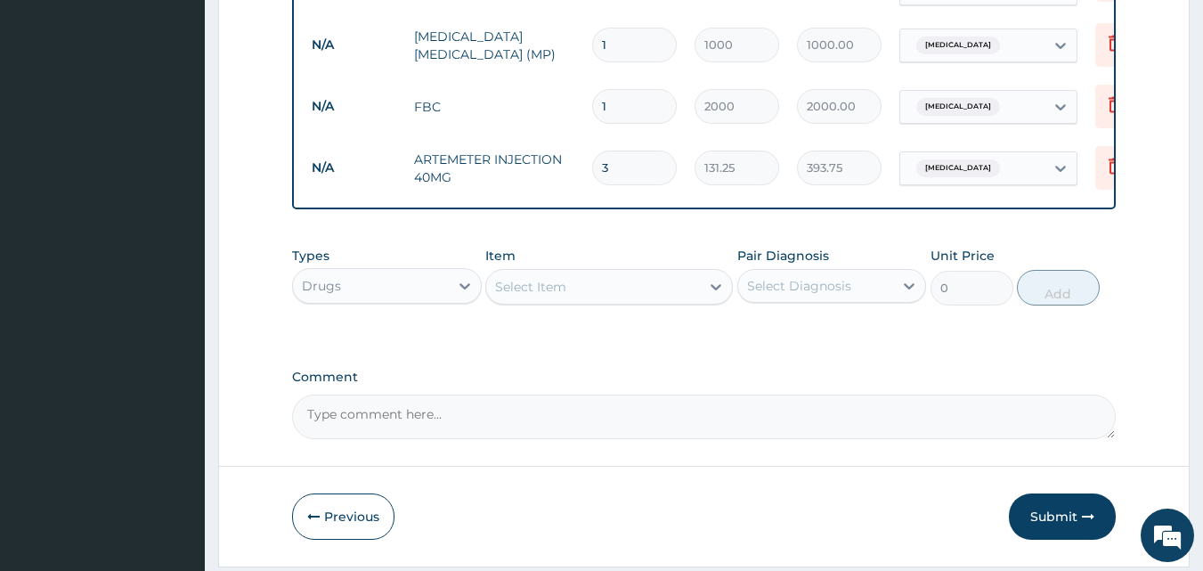
click at [665, 294] on div "Select Item" at bounding box center [593, 286] width 214 height 28
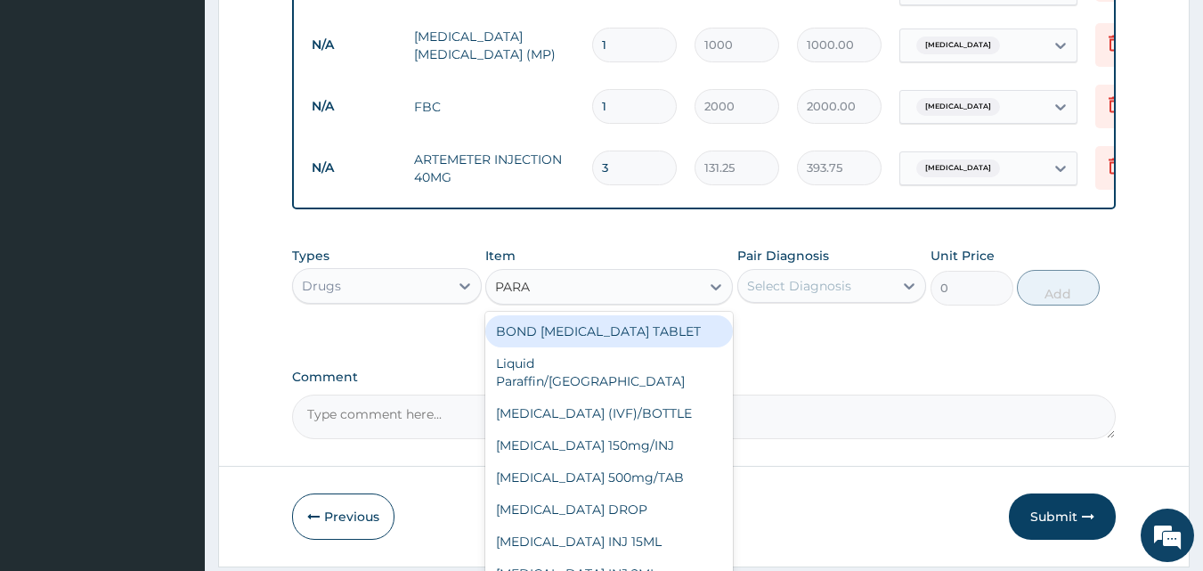
type input "PARAC"
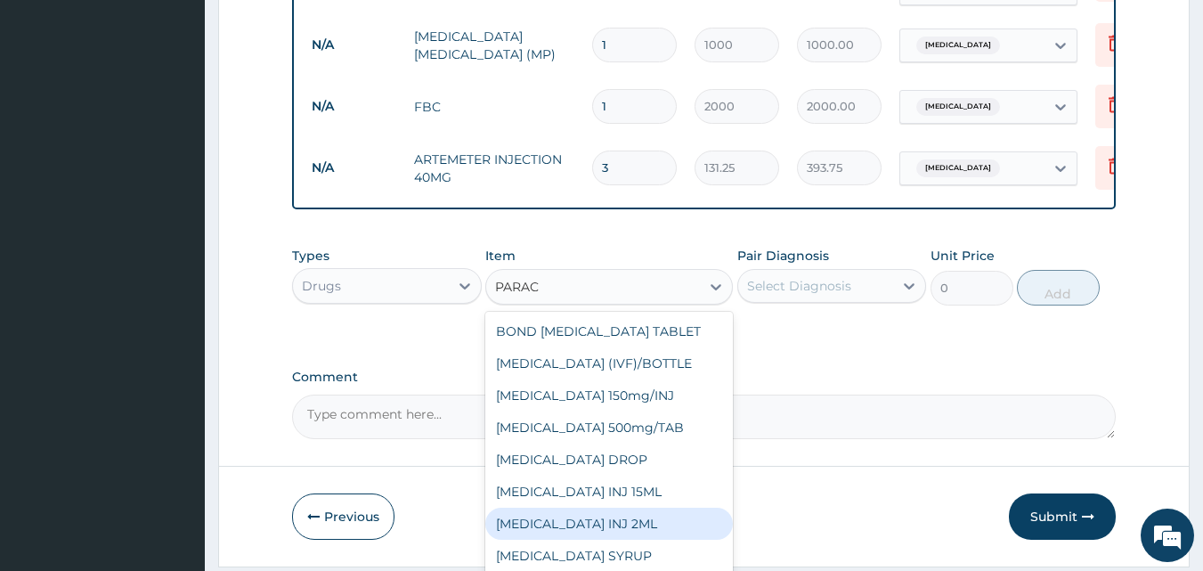
click at [648, 521] on div "PARACETAMOL INJ 2ML" at bounding box center [608, 523] width 247 height 32
type input "210"
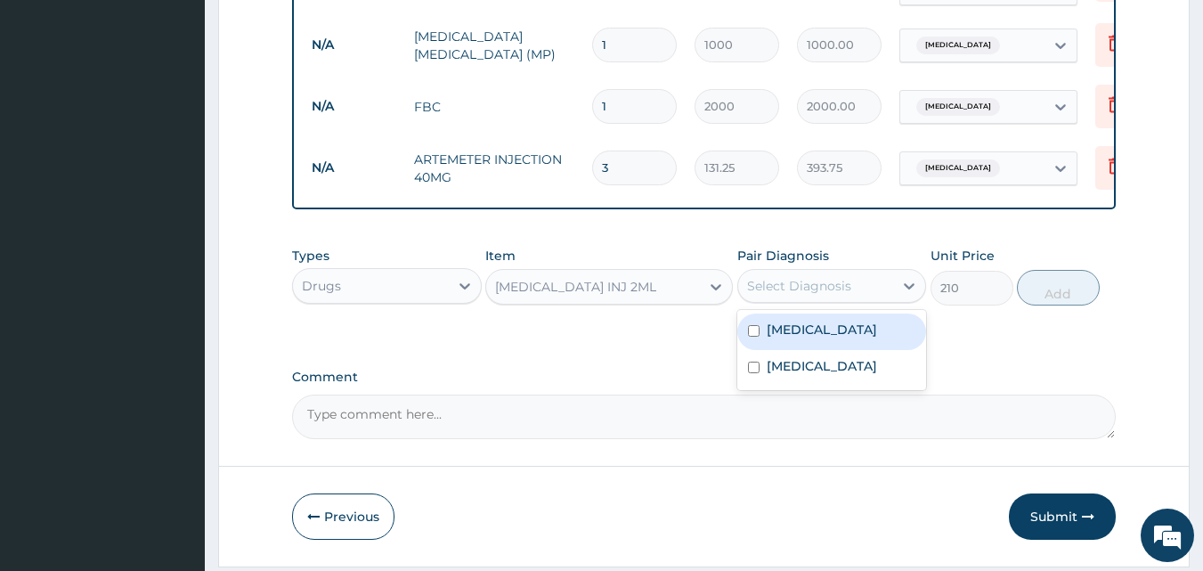
click at [872, 288] on div "Select Diagnosis" at bounding box center [816, 286] width 156 height 28
click at [876, 336] on div "Malaria" at bounding box center [832, 331] width 190 height 36
checkbox input "true"
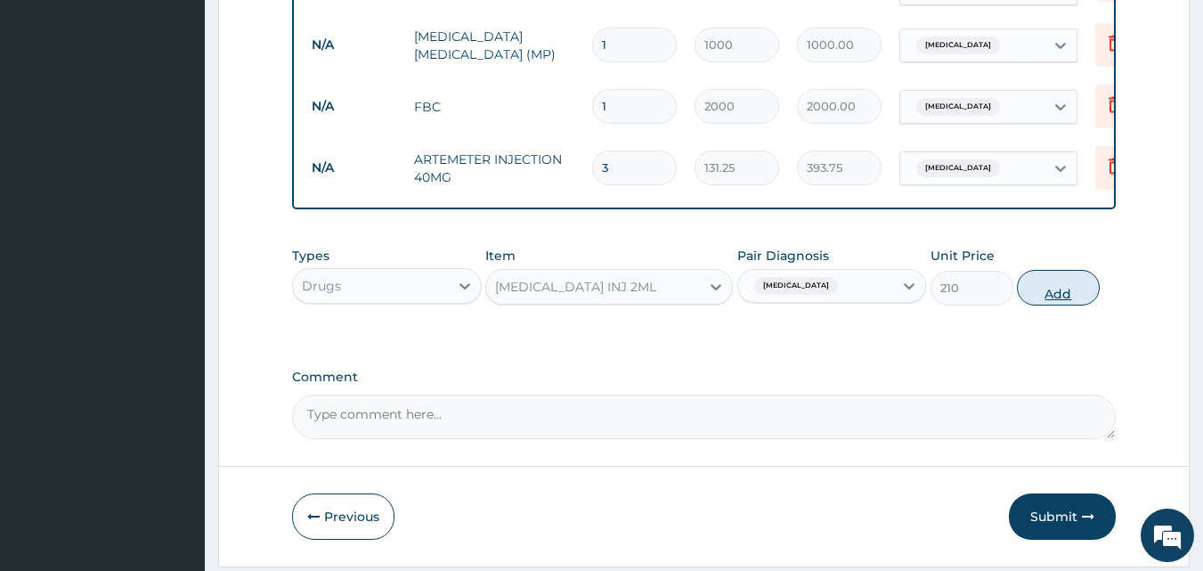
click at [1067, 299] on button "Add" at bounding box center [1058, 288] width 83 height 36
type input "0"
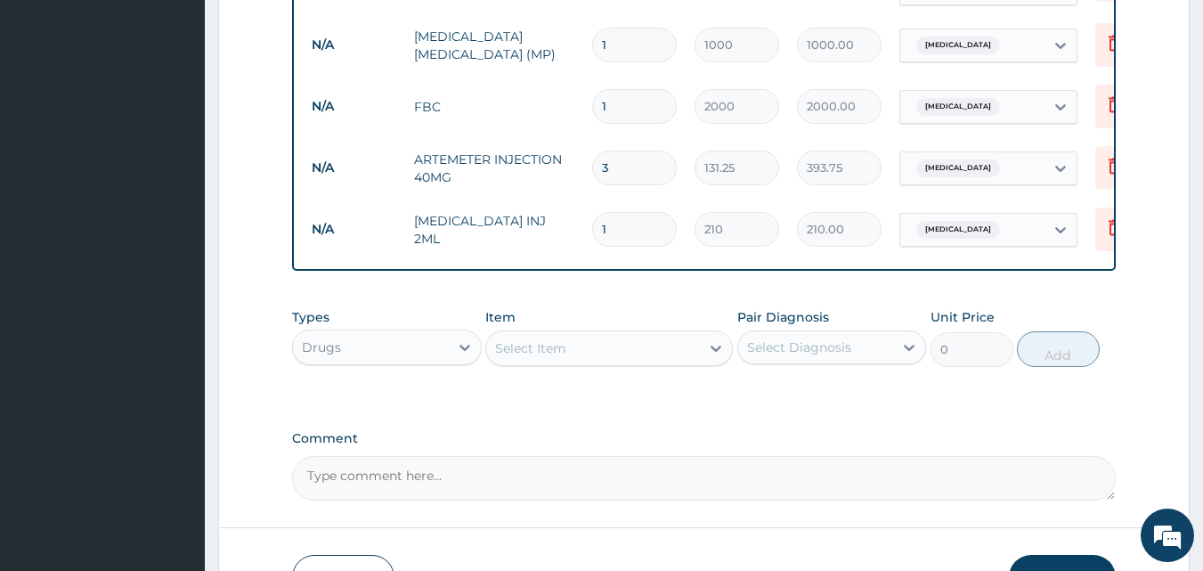
type input "0.00"
type input "3"
type input "630.00"
type input "3"
click at [667, 353] on div "Select Item" at bounding box center [593, 348] width 214 height 28
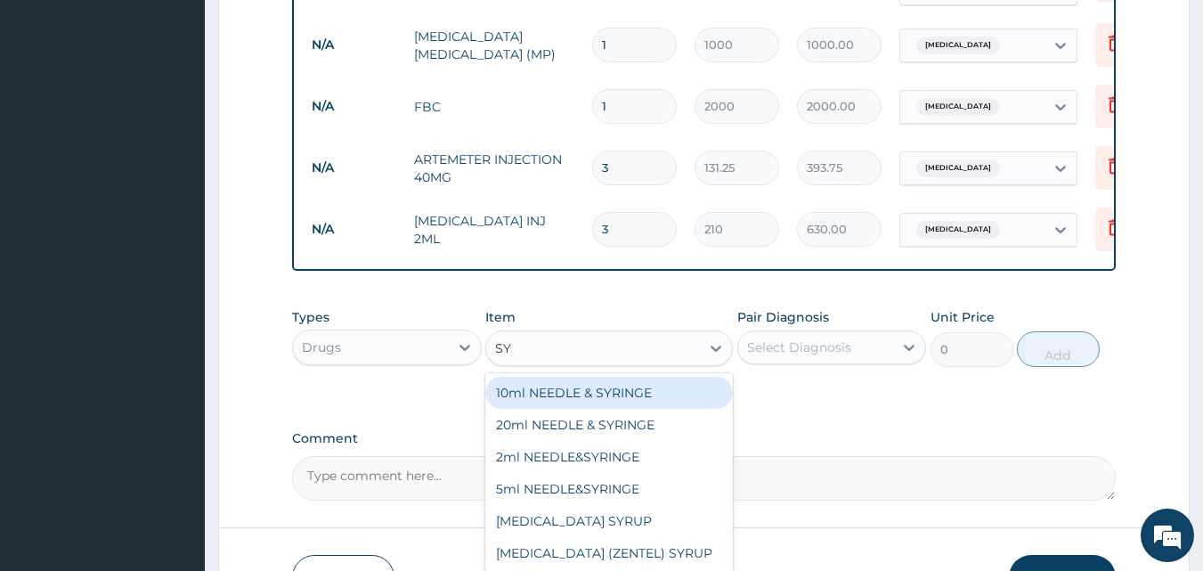
type input "SYR"
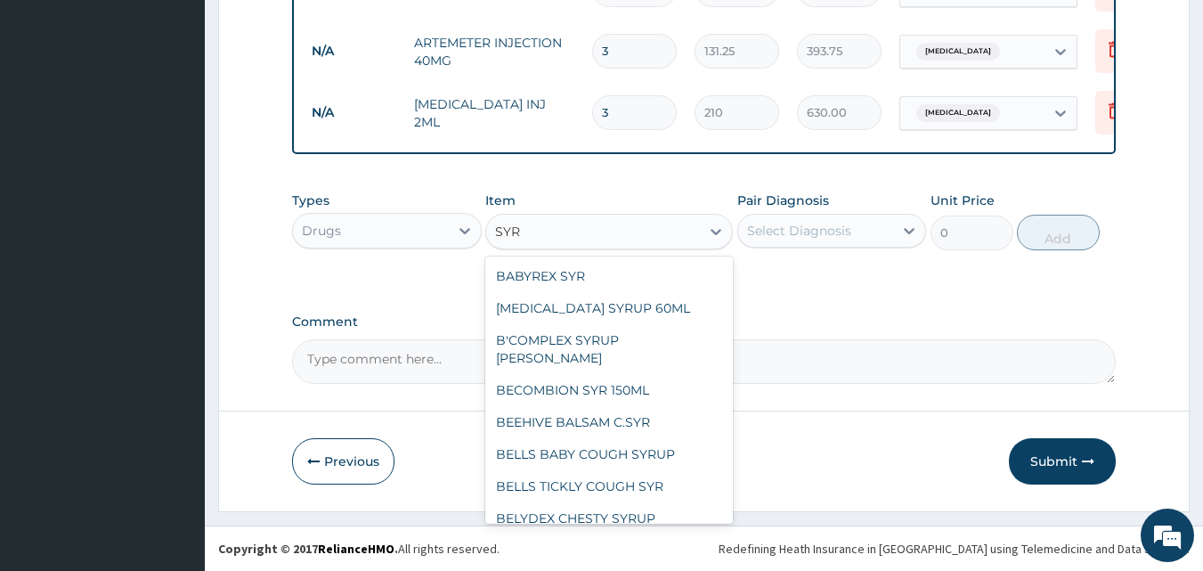
scroll to position [1166, 0]
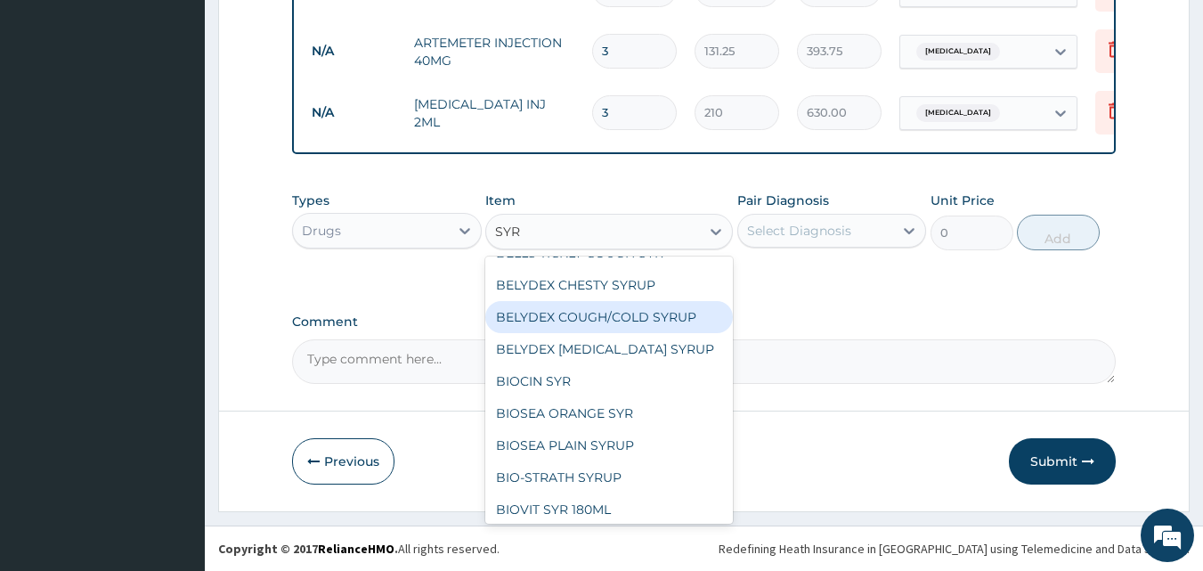
click at [645, 301] on div "BELYDEX COUGH/COLD SYRUP" at bounding box center [608, 317] width 247 height 32
type input "236.25"
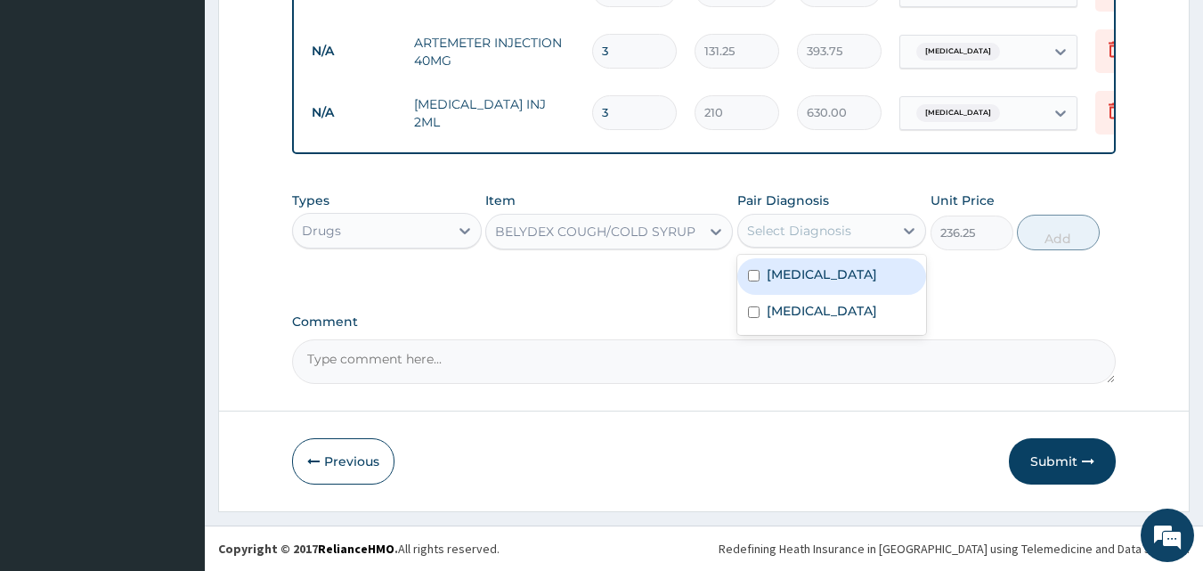
click at [798, 231] on div "Select Diagnosis" at bounding box center [799, 231] width 104 height 18
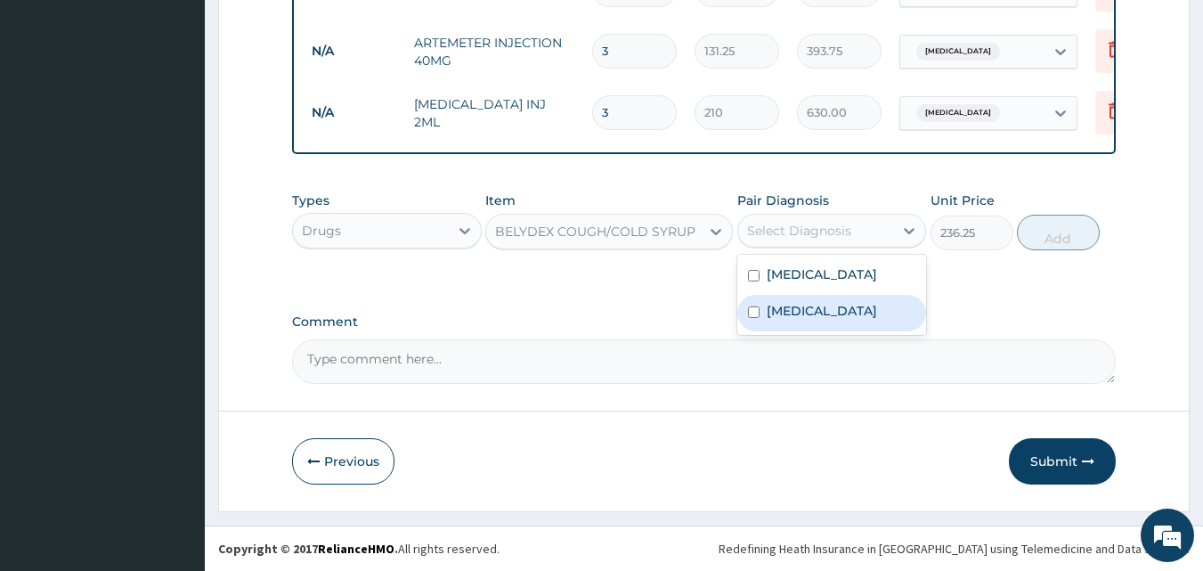
click at [861, 317] on label "Upper respiratory infection" at bounding box center [821, 311] width 110 height 18
checkbox input "true"
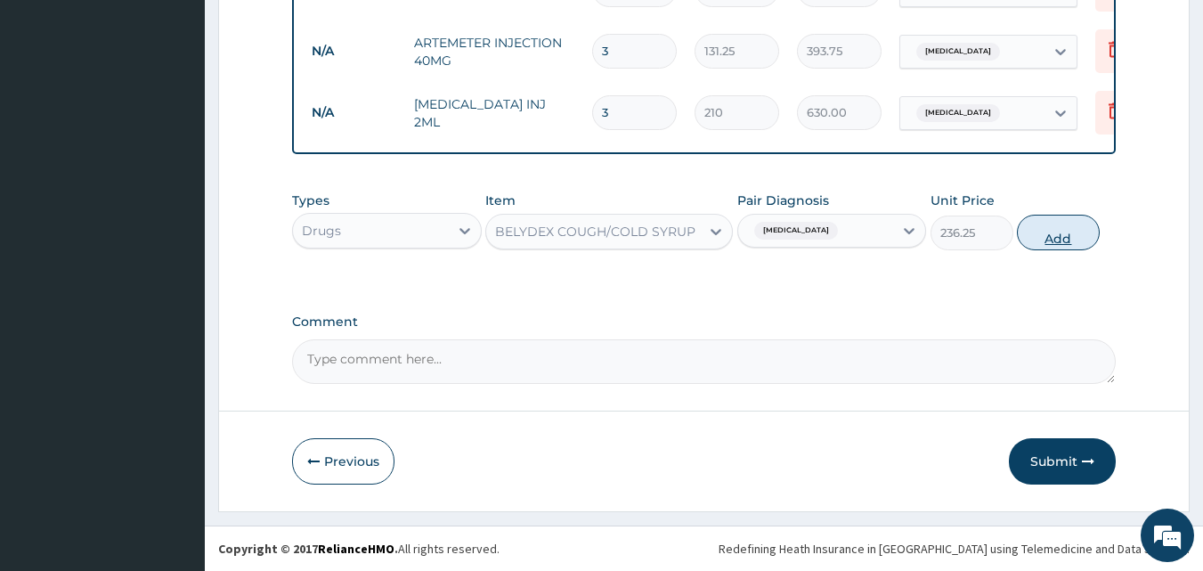
click at [1059, 226] on button "Add" at bounding box center [1058, 233] width 83 height 36
type input "0"
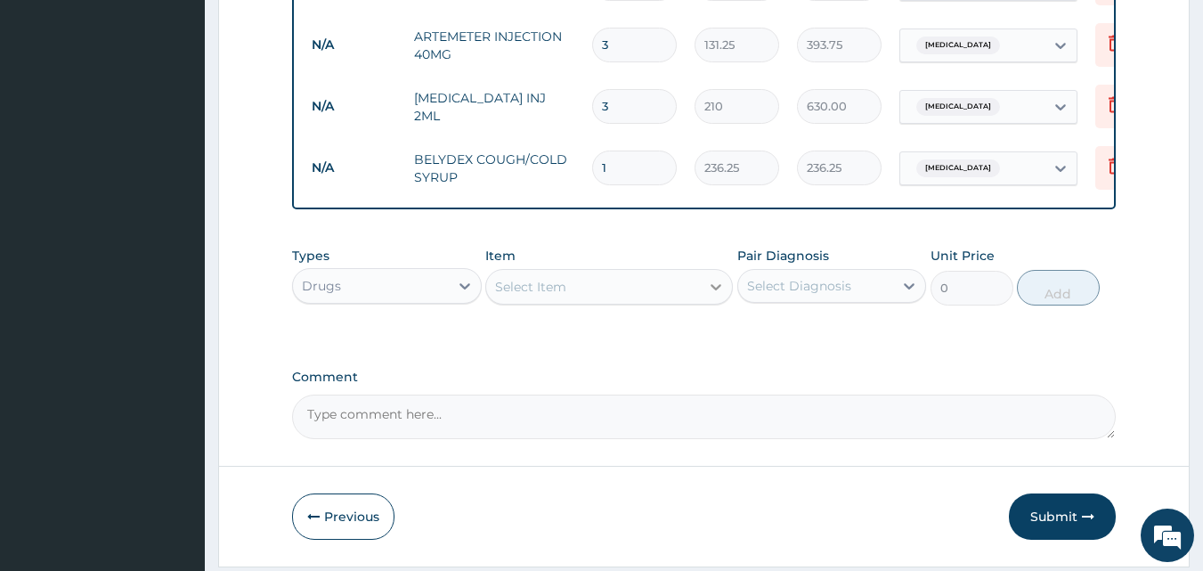
click at [701, 286] on div at bounding box center [716, 287] width 32 height 32
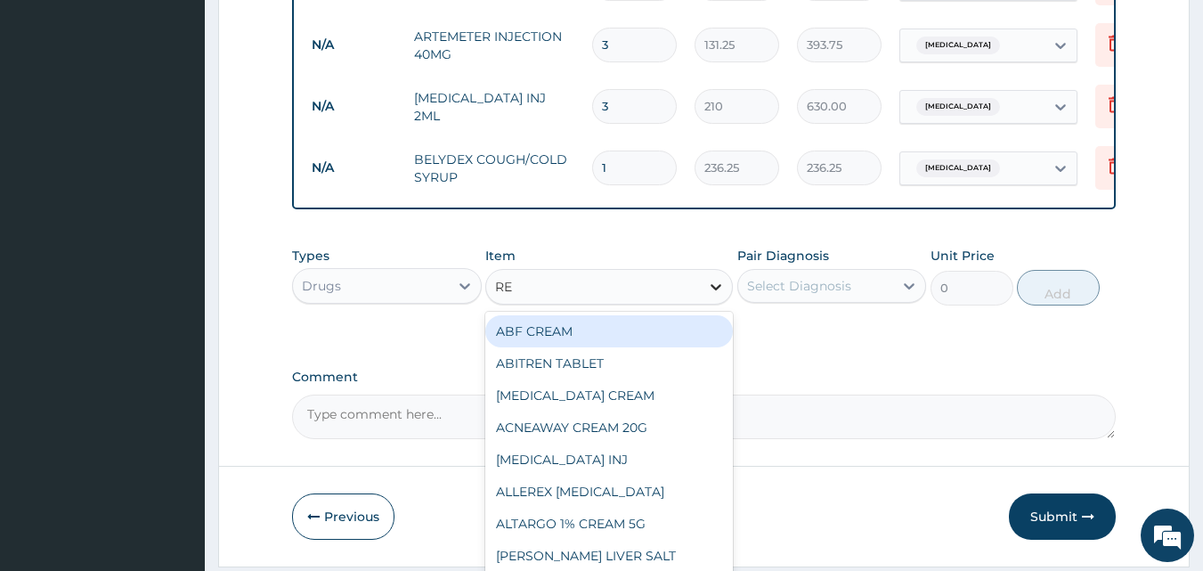
type input "R"
type input "ERY"
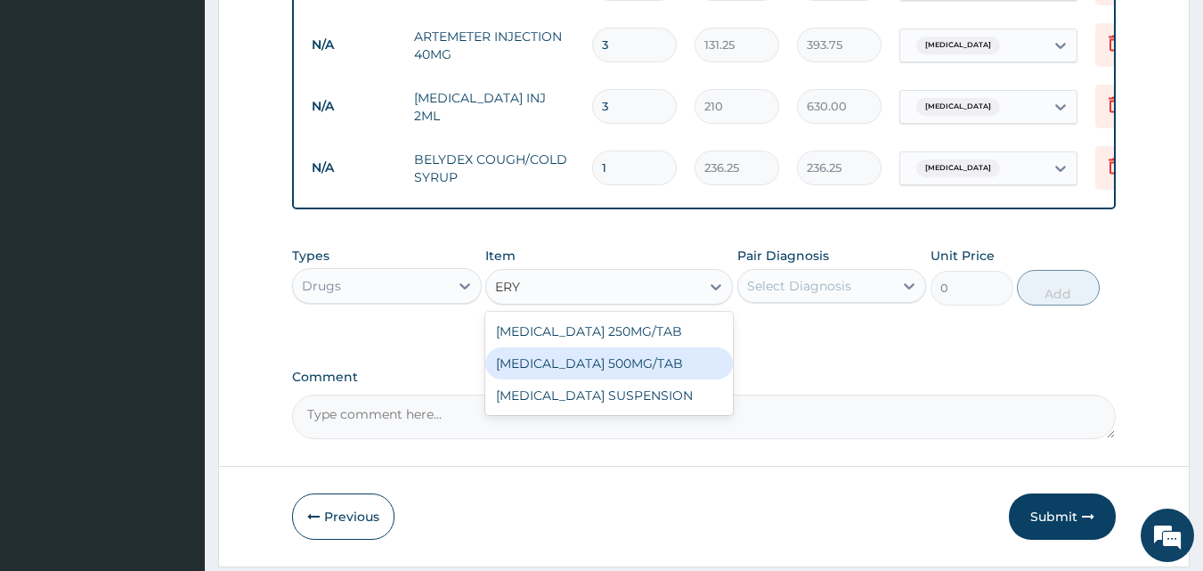
click at [664, 361] on div "ERYTHROMYCIN 500MG/TAB" at bounding box center [608, 363] width 247 height 32
type input "36"
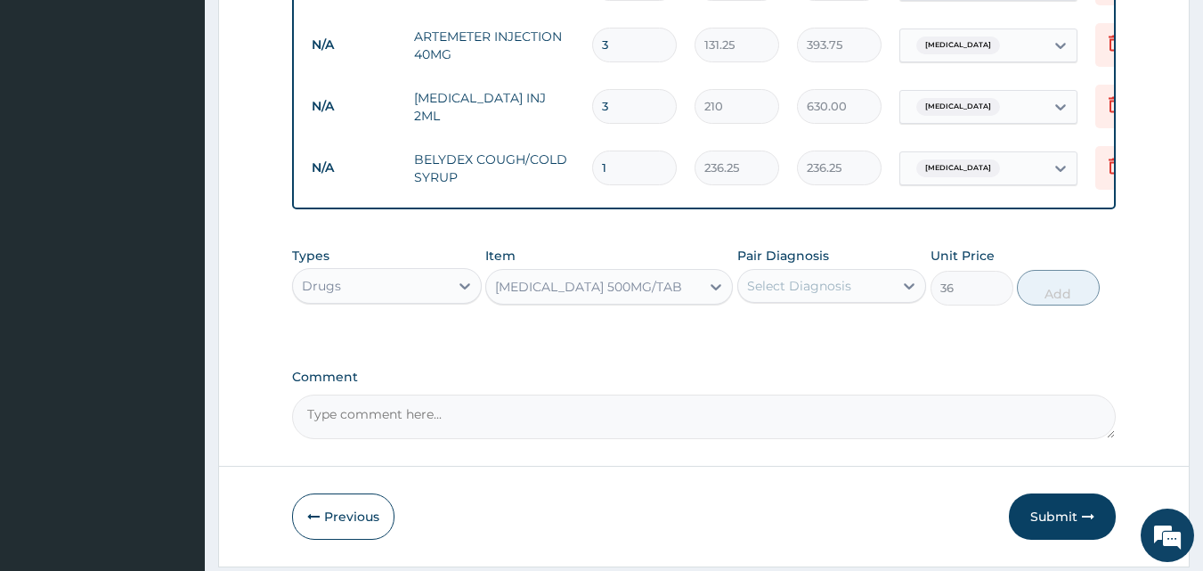
click at [875, 290] on div "Select Diagnosis" at bounding box center [816, 286] width 156 height 28
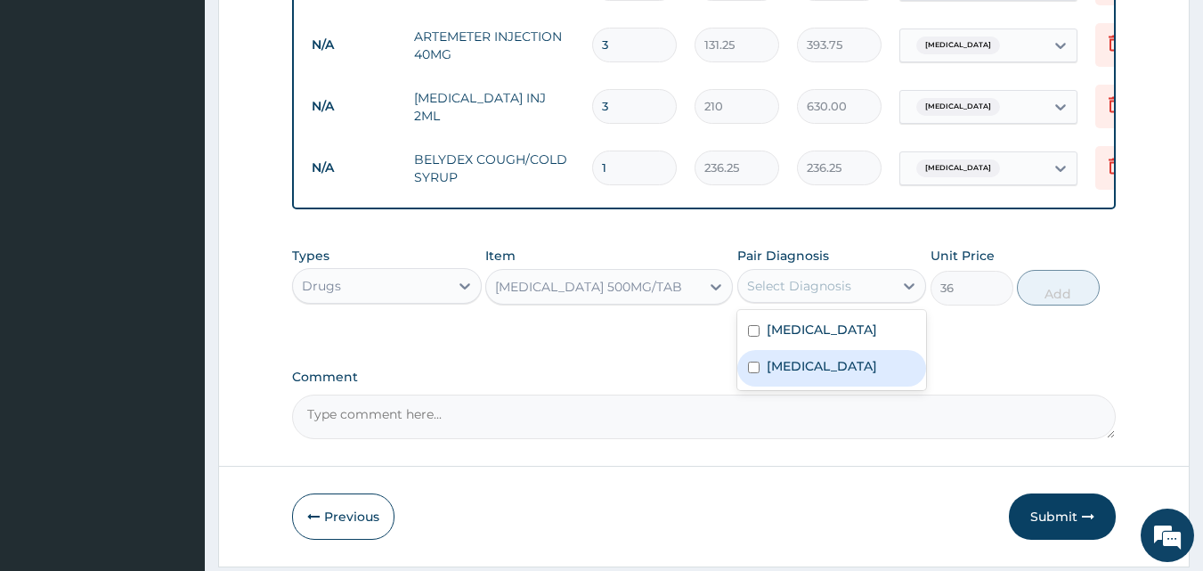
click at [866, 375] on label "Upper respiratory infection" at bounding box center [821, 366] width 110 height 18
checkbox input "true"
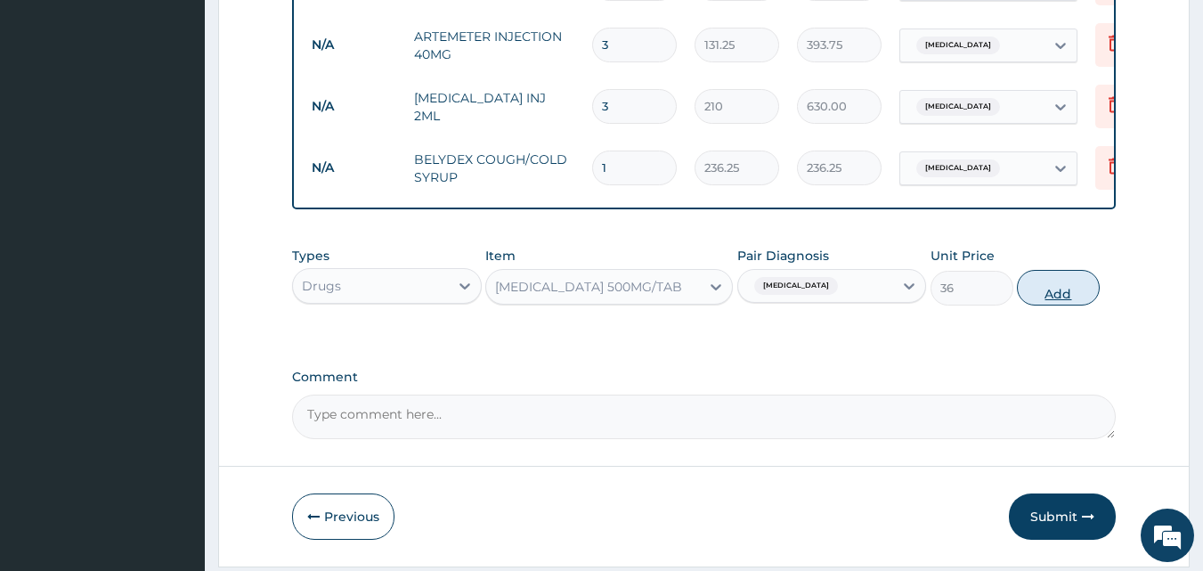
click at [1052, 289] on button "Add" at bounding box center [1058, 288] width 83 height 36
type input "0"
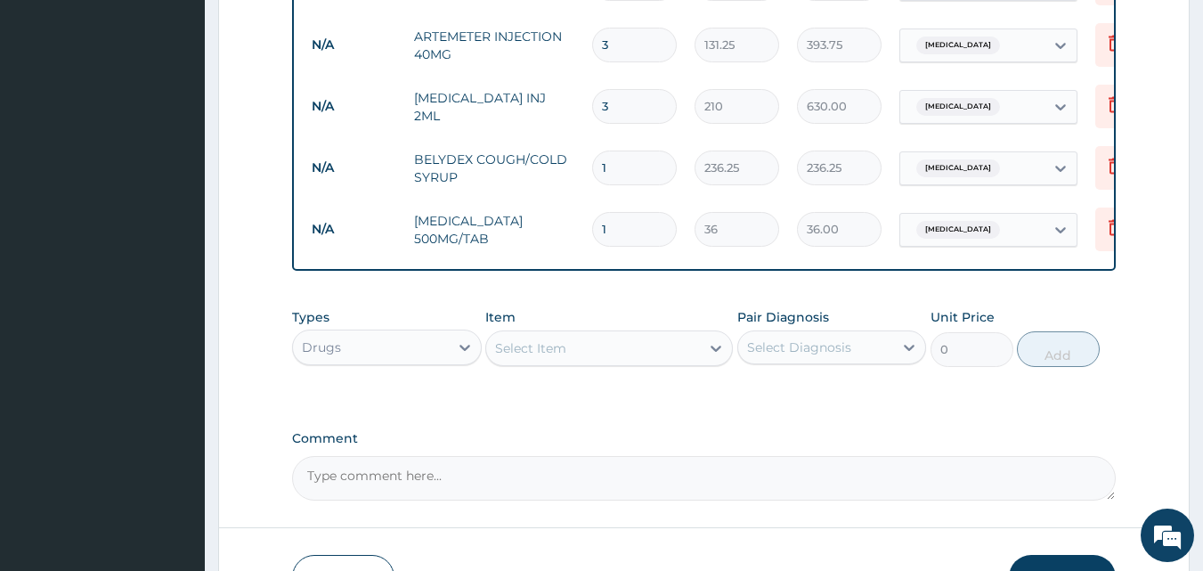
type input "10"
type input "360.00"
type input "10"
click at [594, 360] on div "Select Item" at bounding box center [593, 348] width 214 height 28
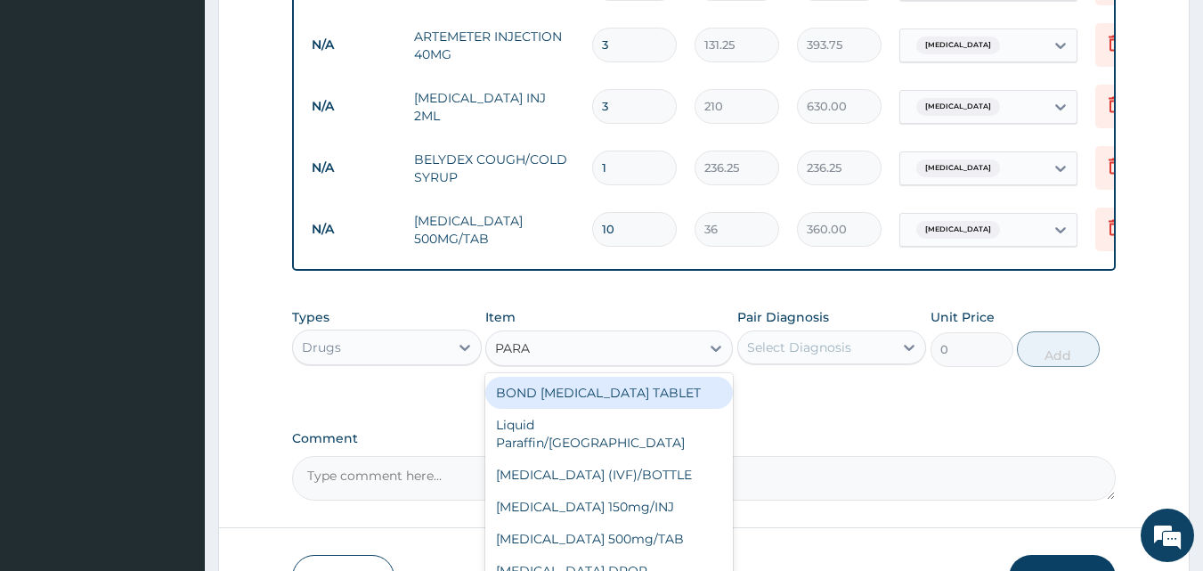
type input "PARAC"
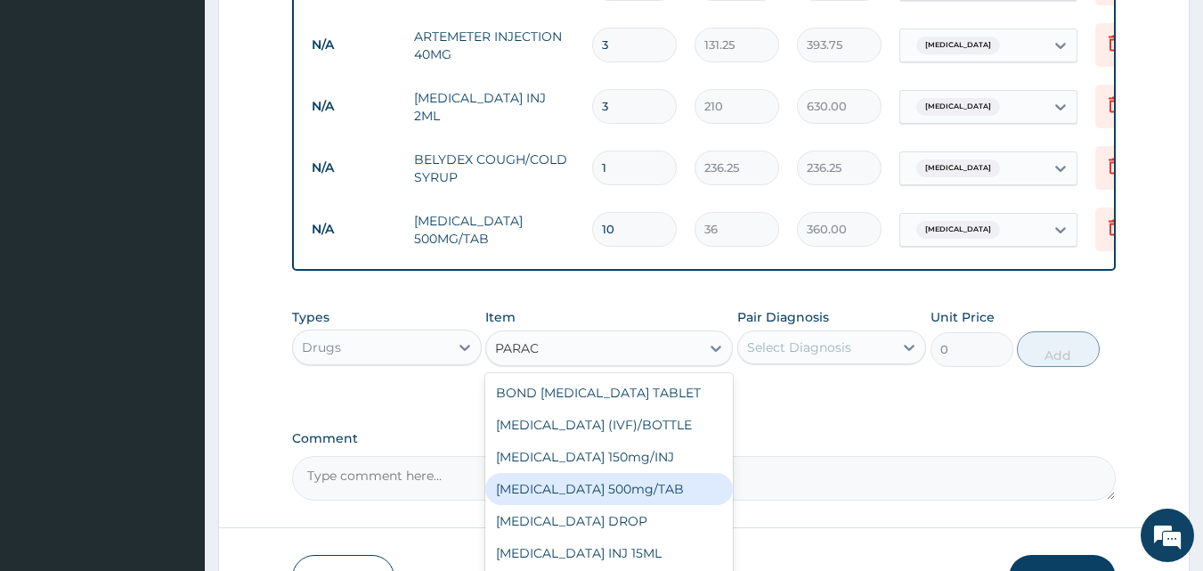
click at [670, 495] on div "PARACETAMOL 500mg/TAB" at bounding box center [608, 489] width 247 height 32
type input "10"
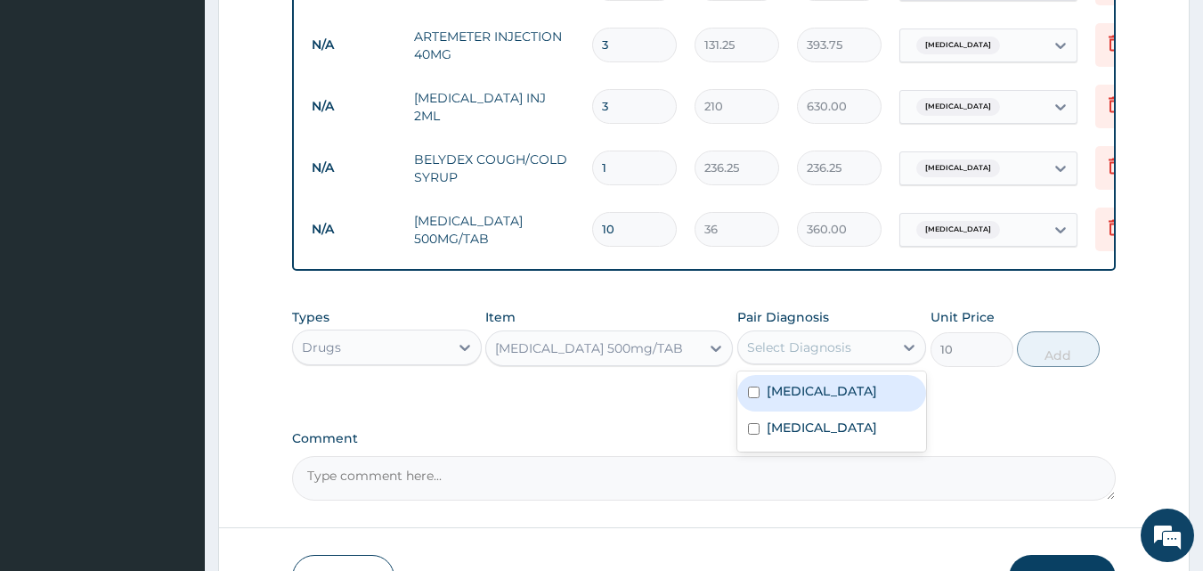
click at [872, 356] on div "Select Diagnosis" at bounding box center [816, 347] width 156 height 28
click at [862, 404] on div "Malaria" at bounding box center [832, 393] width 190 height 36
checkbox input "true"
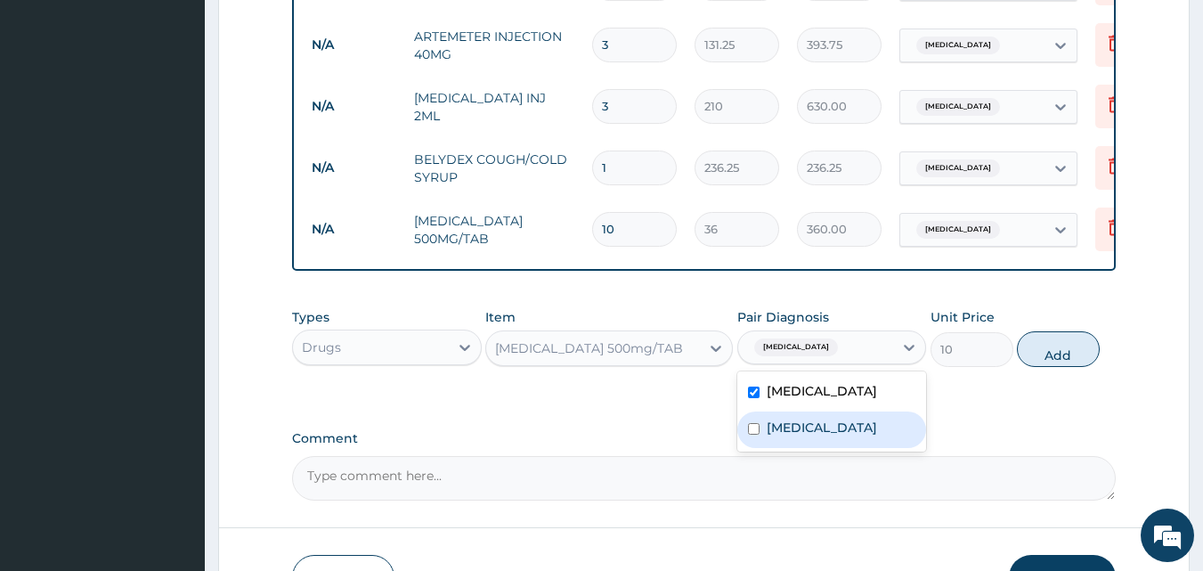
click at [877, 434] on label "Upper respiratory infection" at bounding box center [821, 427] width 110 height 18
checkbox input "true"
click at [1061, 355] on button "Add" at bounding box center [1058, 349] width 83 height 36
type input "0"
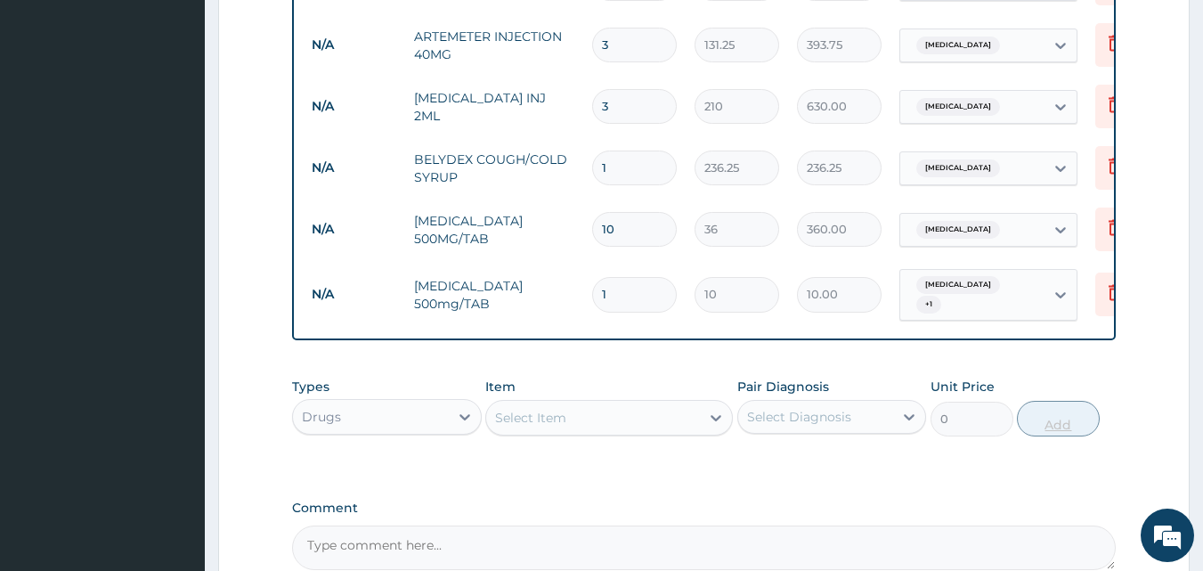
type input "12"
type input "120.00"
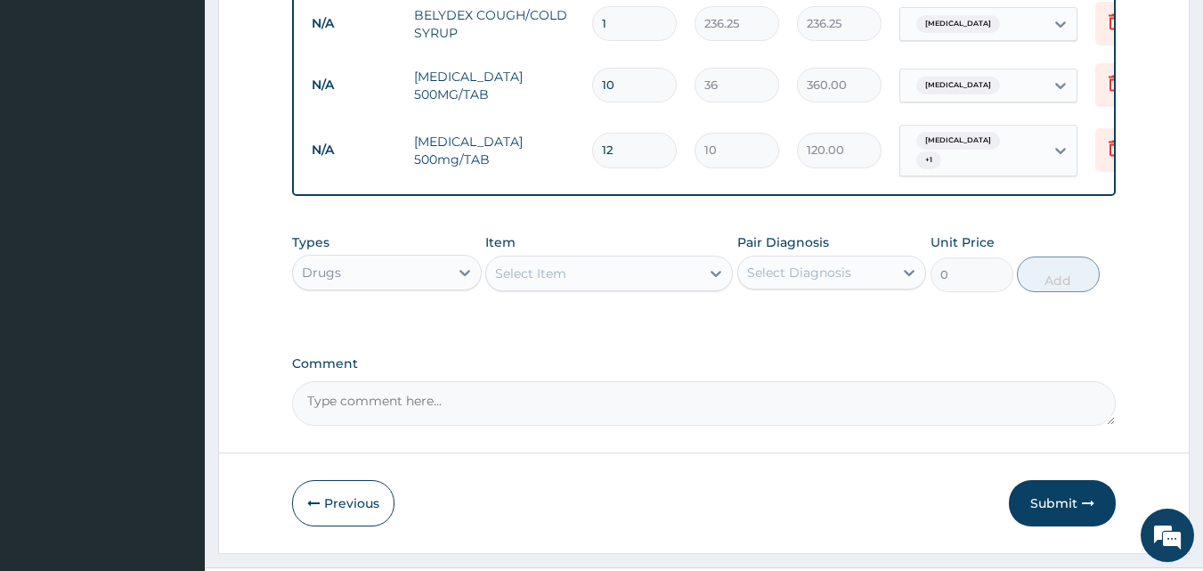
scroll to position [1072, 0]
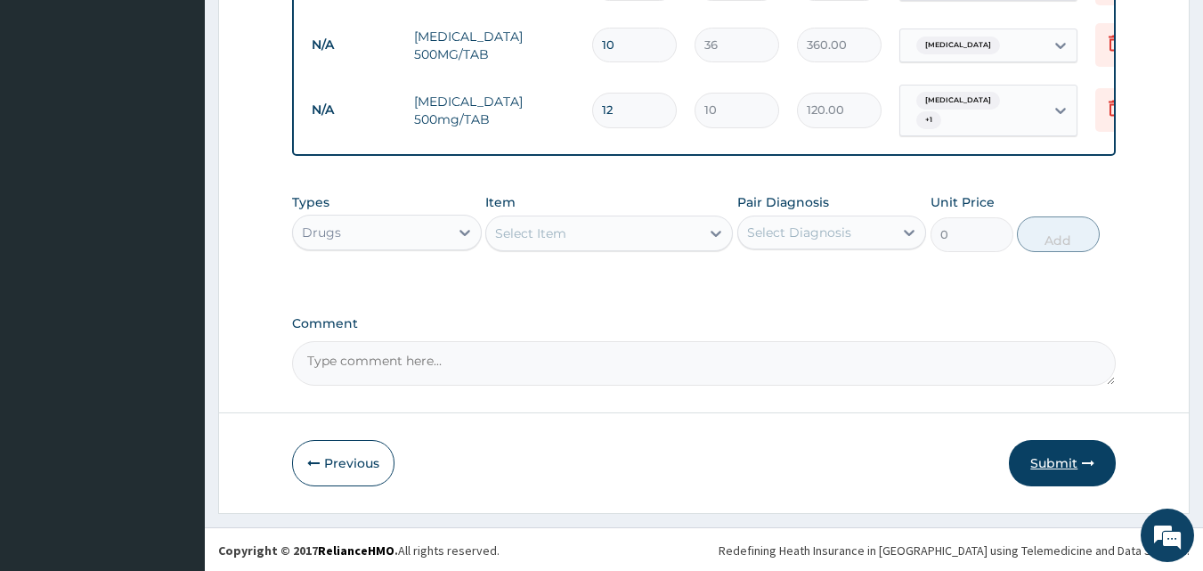
type input "12"
click at [1070, 465] on button "Submit" at bounding box center [1062, 463] width 107 height 46
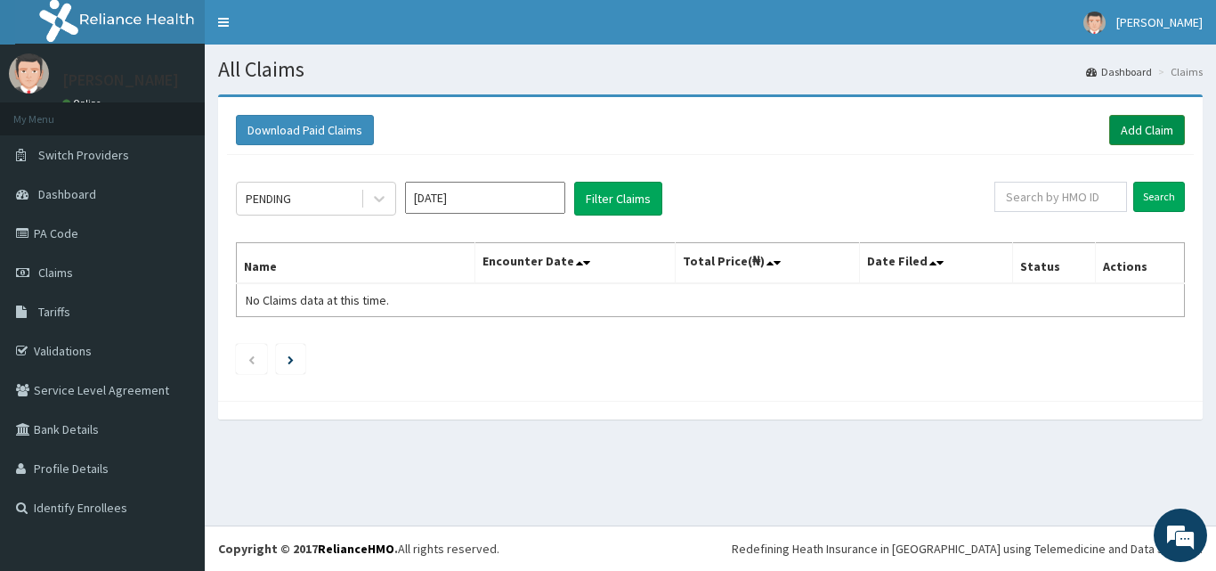
click at [1145, 128] on link "Add Claim" at bounding box center [1147, 130] width 76 height 30
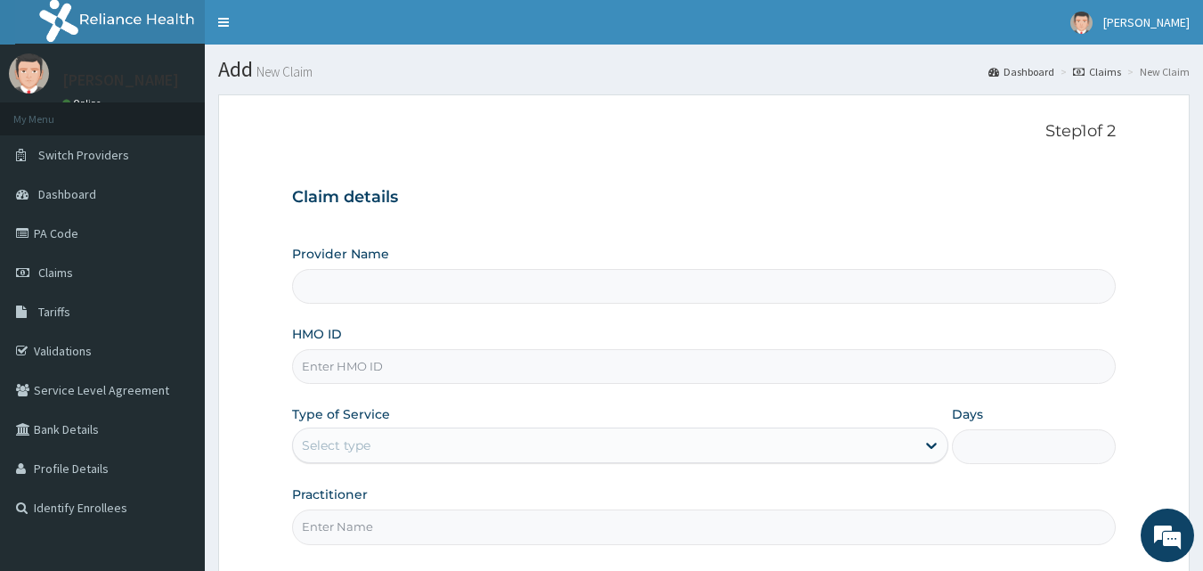
type input "[GEOGRAPHIC_DATA]"
click at [745, 370] on input "HMO ID" at bounding box center [704, 366] width 824 height 35
type input "XMF/10011/A"
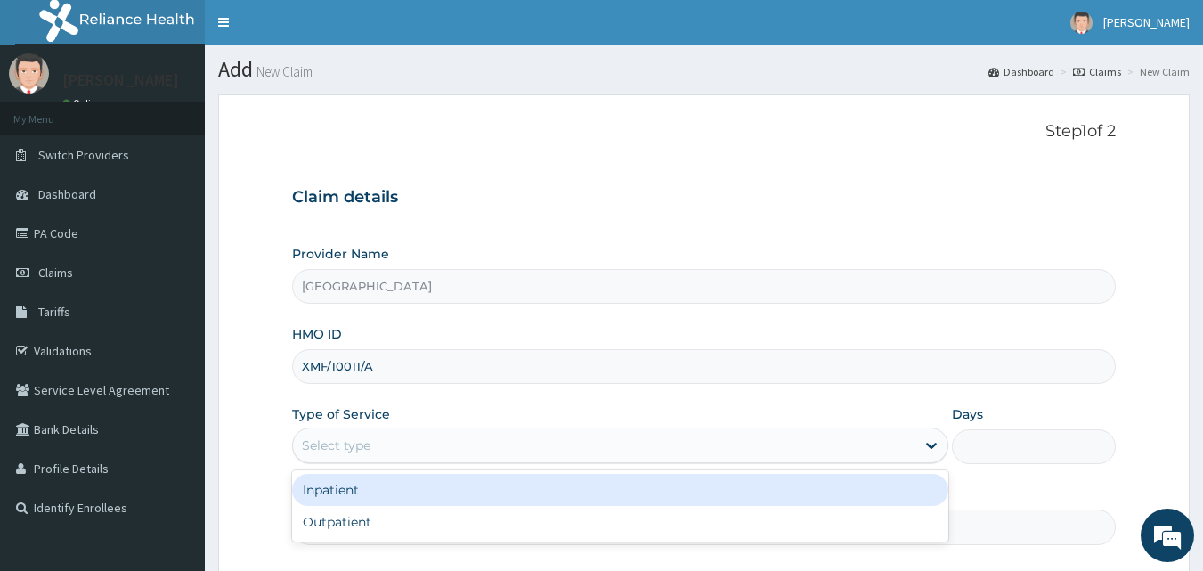
click at [515, 450] on div "Select type" at bounding box center [604, 445] width 622 height 28
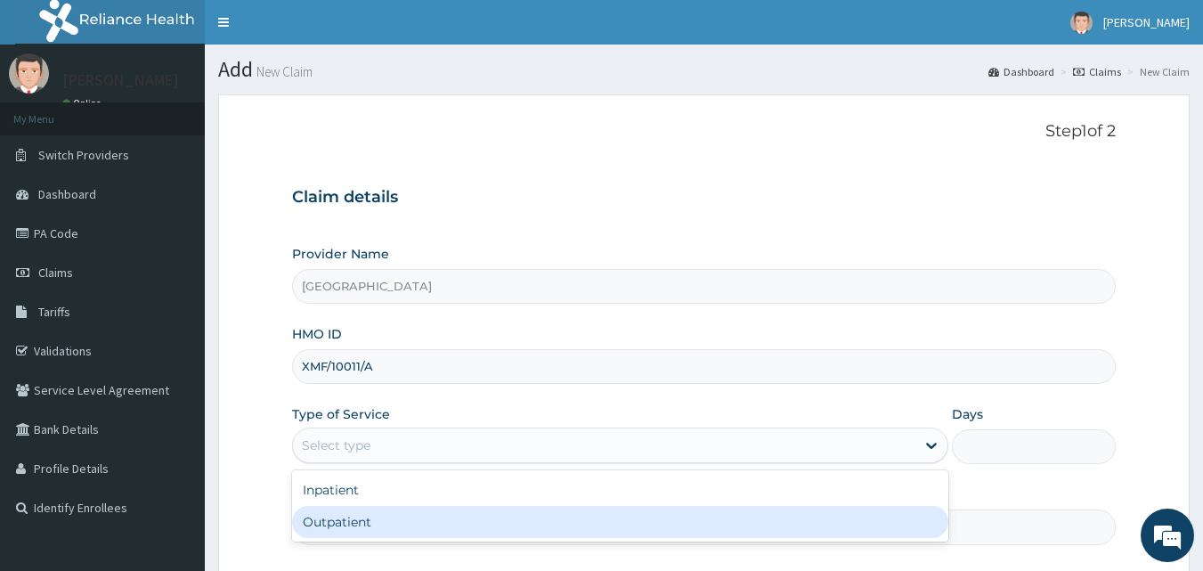
click at [511, 517] on div "Outpatient" at bounding box center [620, 522] width 656 height 32
type input "1"
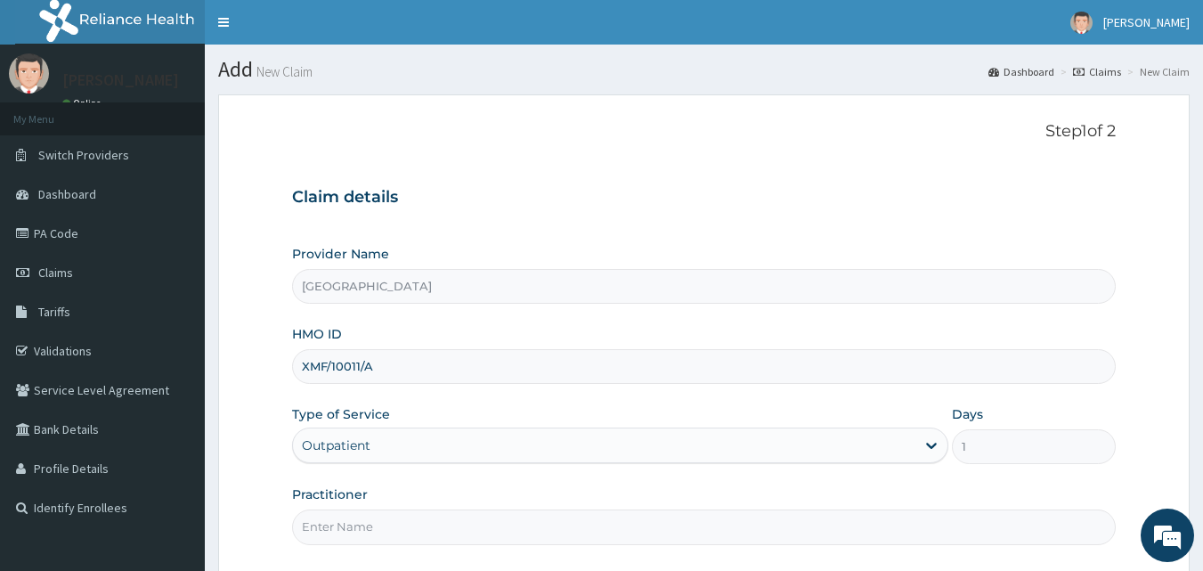
click at [836, 516] on input "Practitioner" at bounding box center [704, 526] width 824 height 35
type input "[PERSON_NAME]"
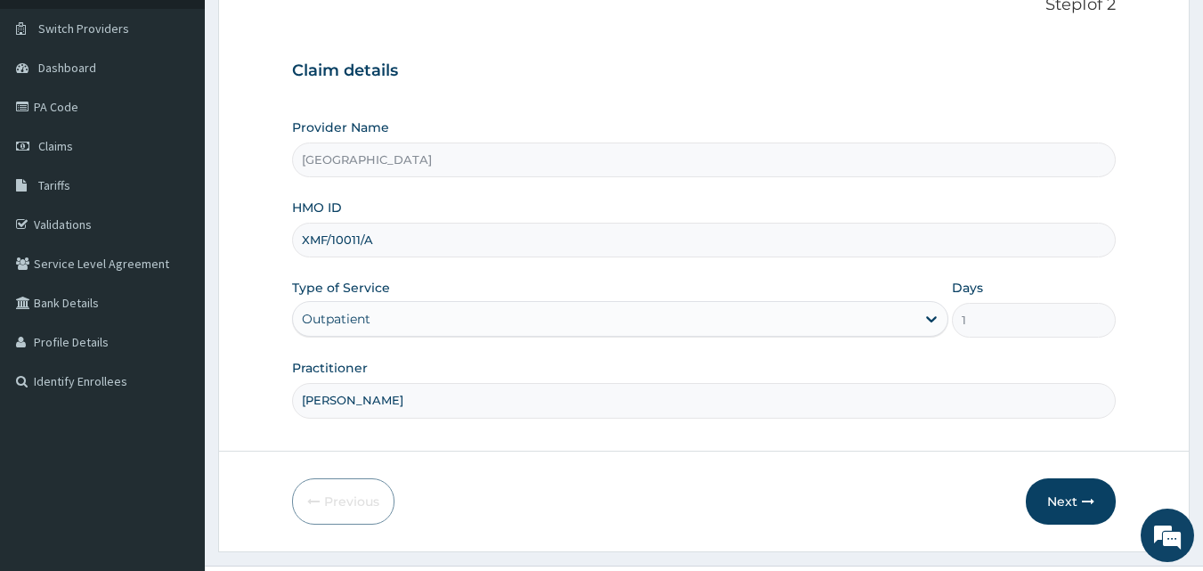
scroll to position [156, 0]
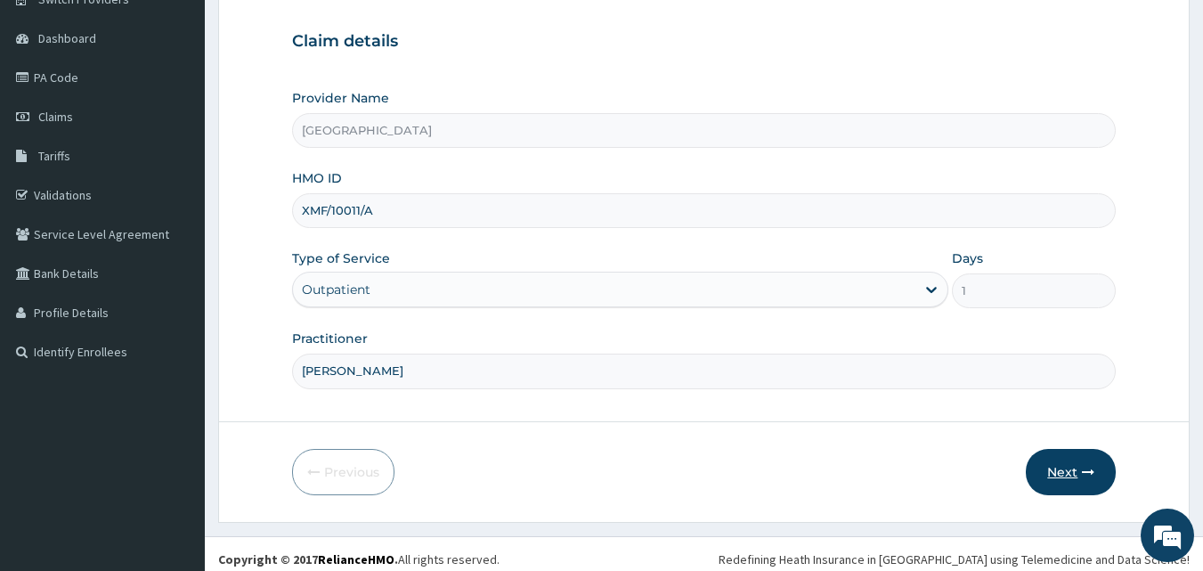
click at [1074, 474] on button "Next" at bounding box center [1071, 472] width 90 height 46
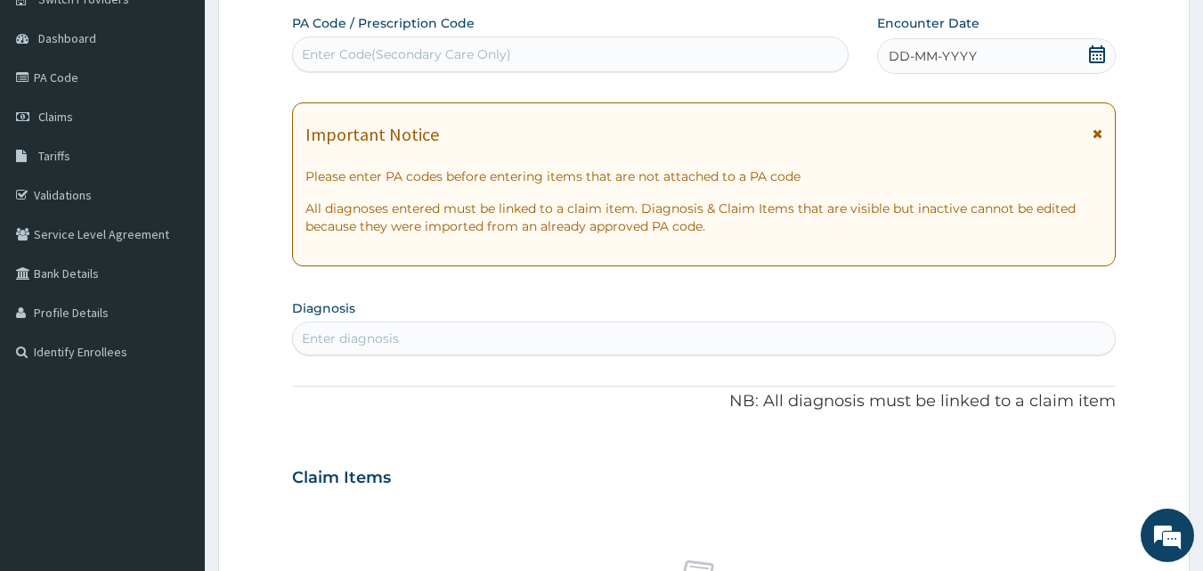
click at [627, 54] on div "Enter Code(Secondary Care Only)" at bounding box center [570, 54] width 555 height 28
type input "HYMPHE"
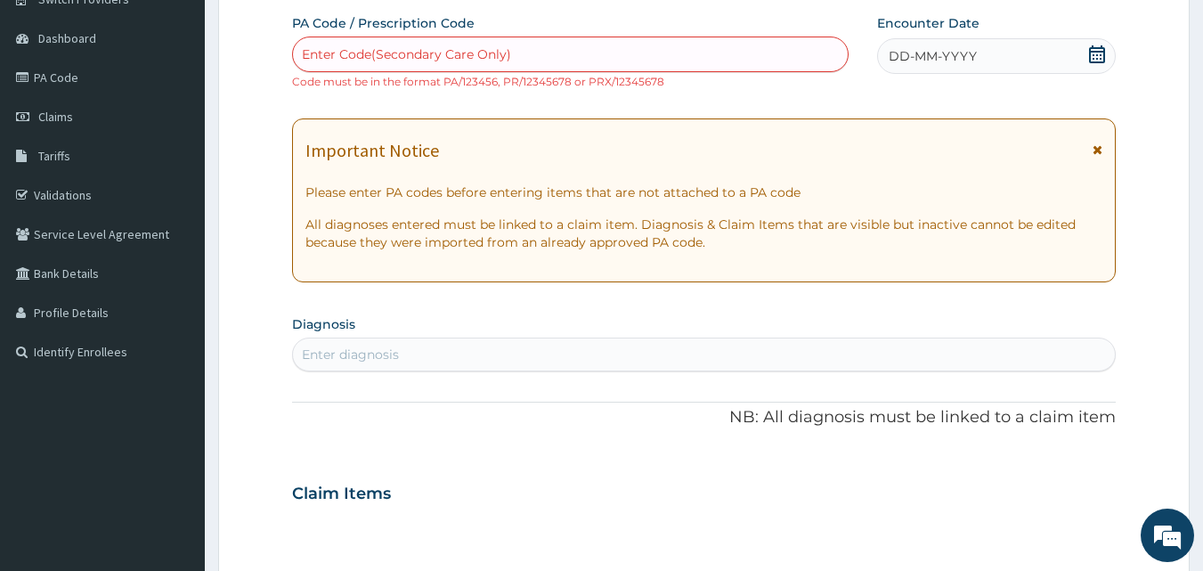
click at [1096, 56] on icon at bounding box center [1097, 54] width 18 height 18
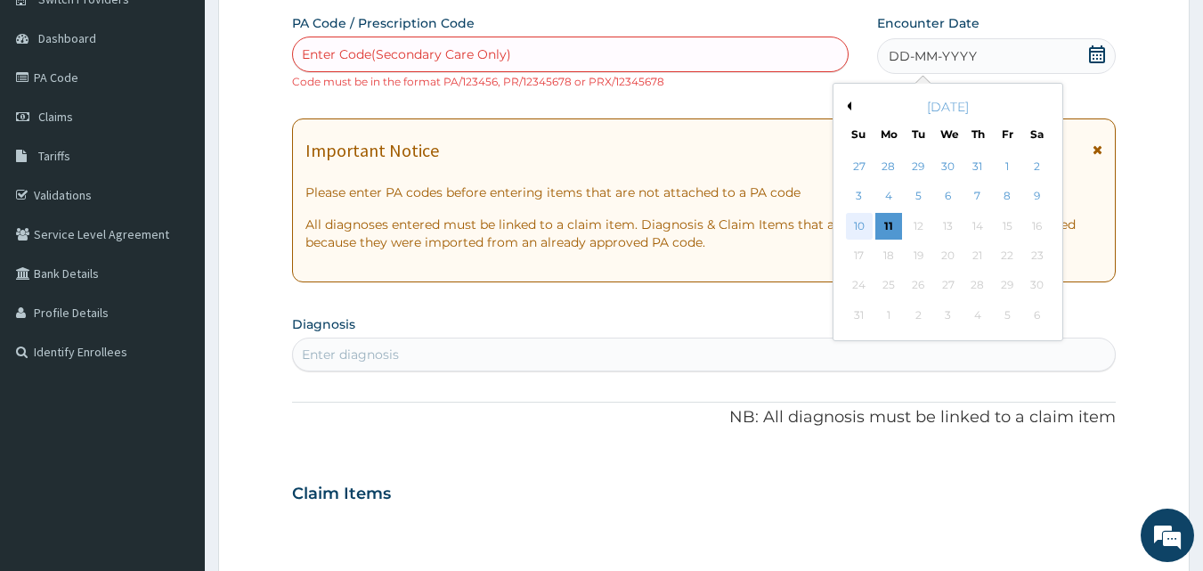
click at [856, 224] on div "10" at bounding box center [859, 226] width 27 height 27
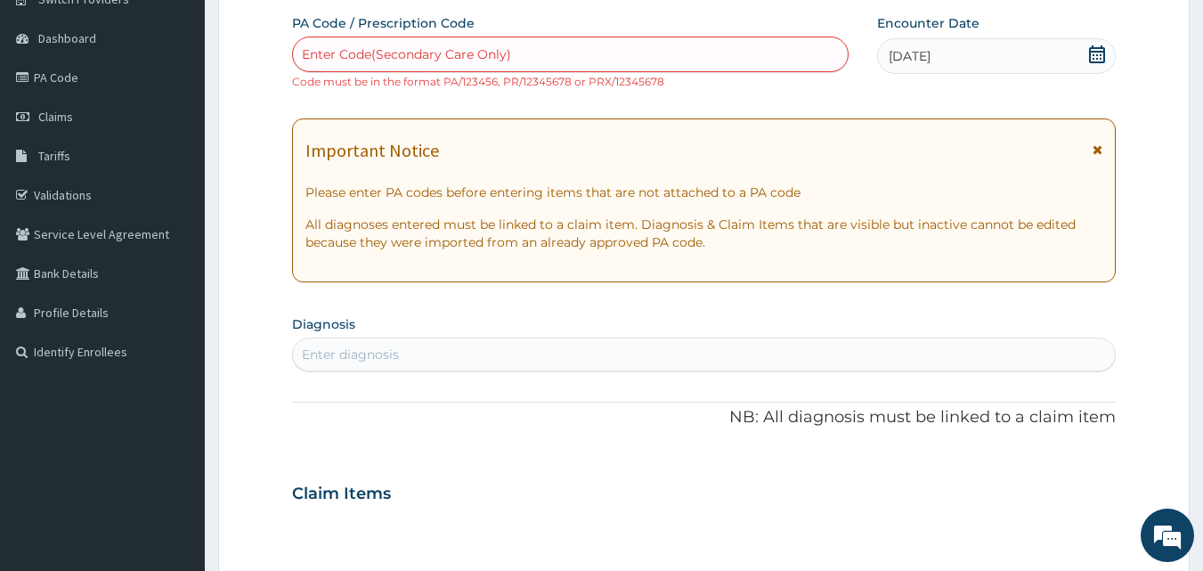
click at [628, 355] on div "Enter diagnosis" at bounding box center [704, 354] width 823 height 28
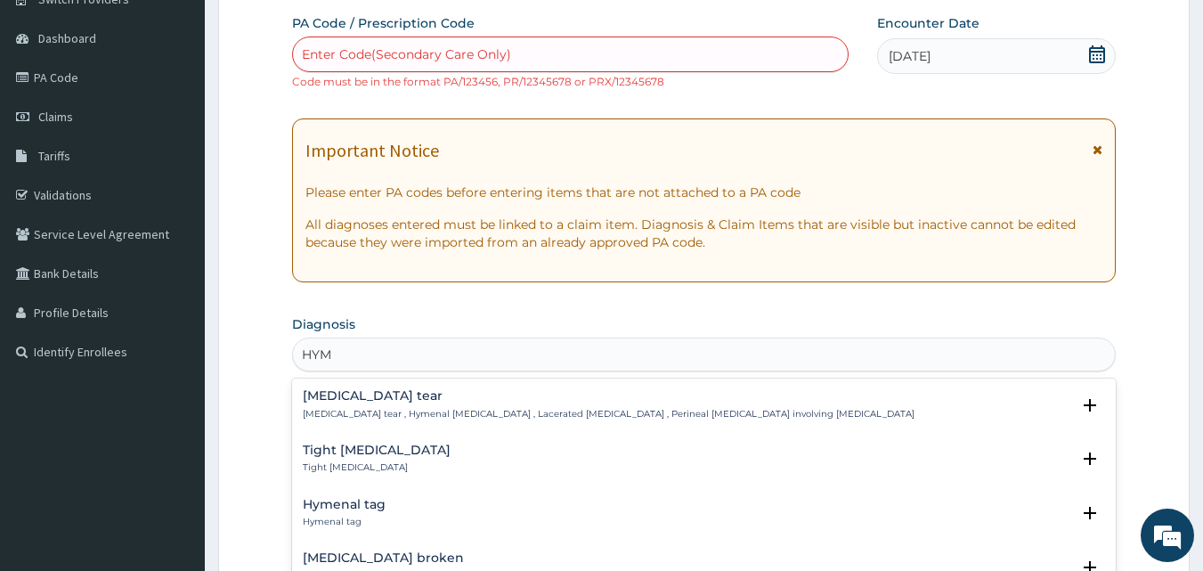
type input "HYM"
